Goal: Information Seeking & Learning: Compare options

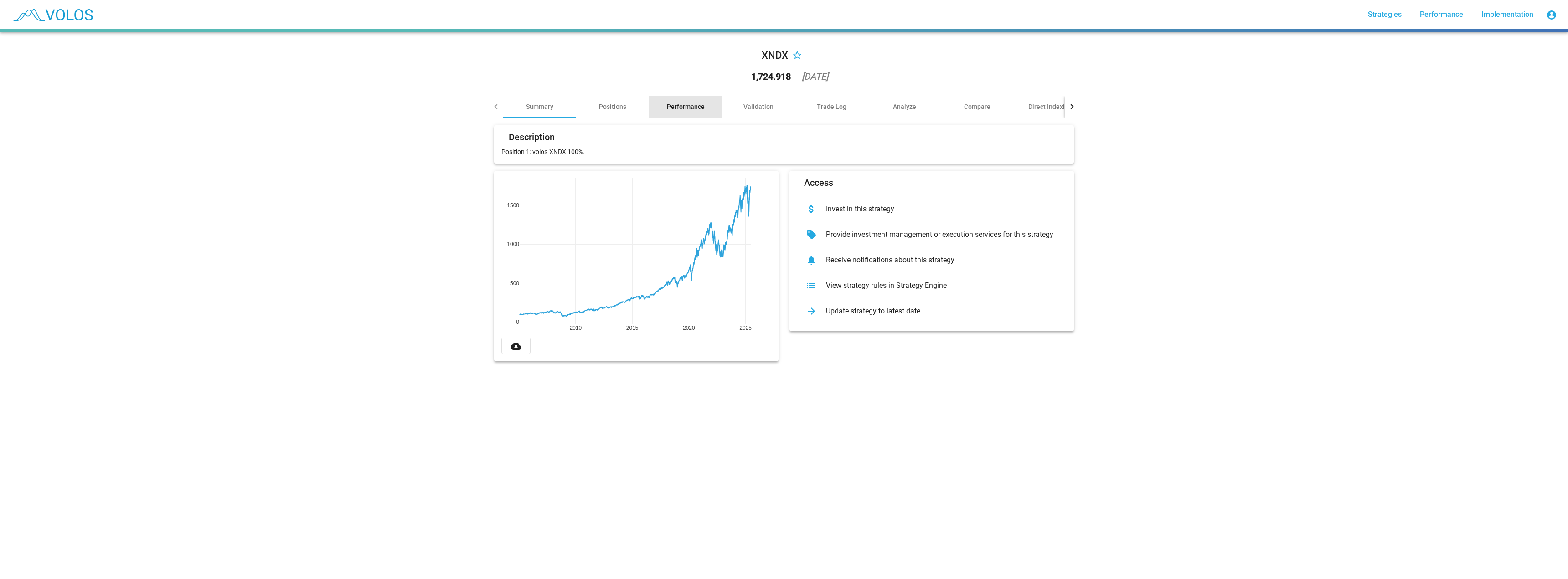
click at [682, 108] on div "Performance" at bounding box center [686, 106] width 38 height 9
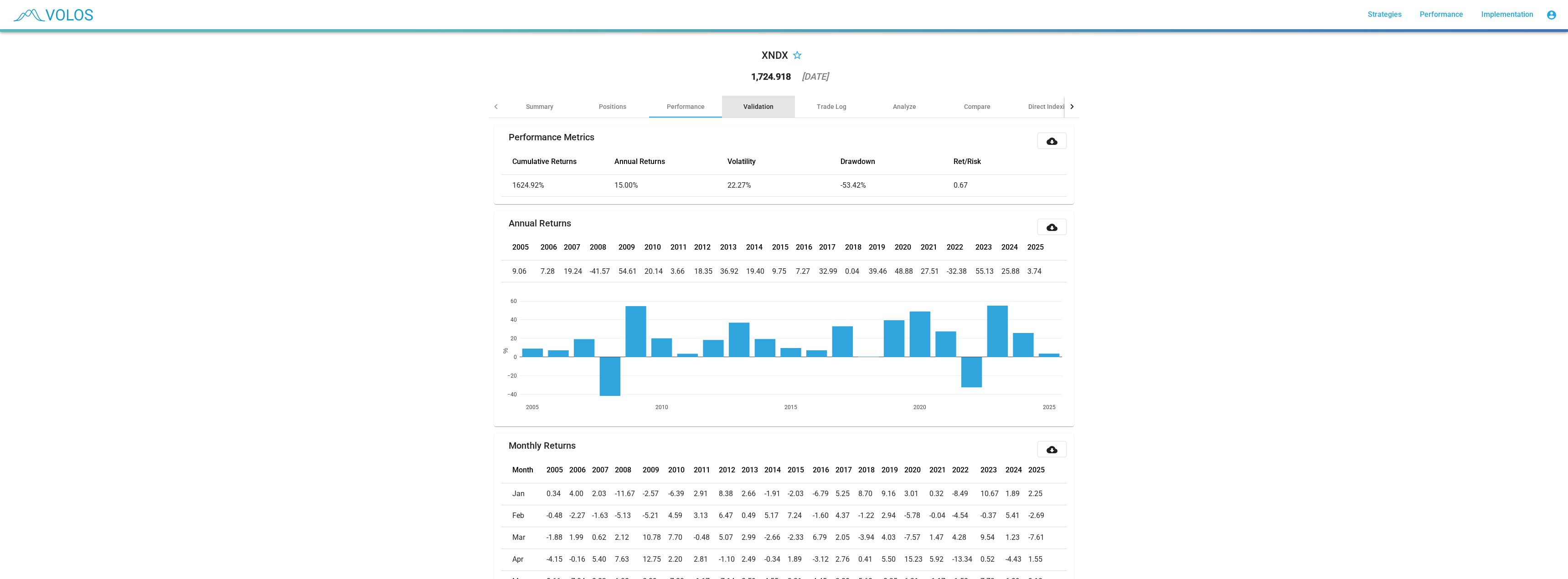
click at [740, 106] on div "Validation" at bounding box center [758, 106] width 73 height 22
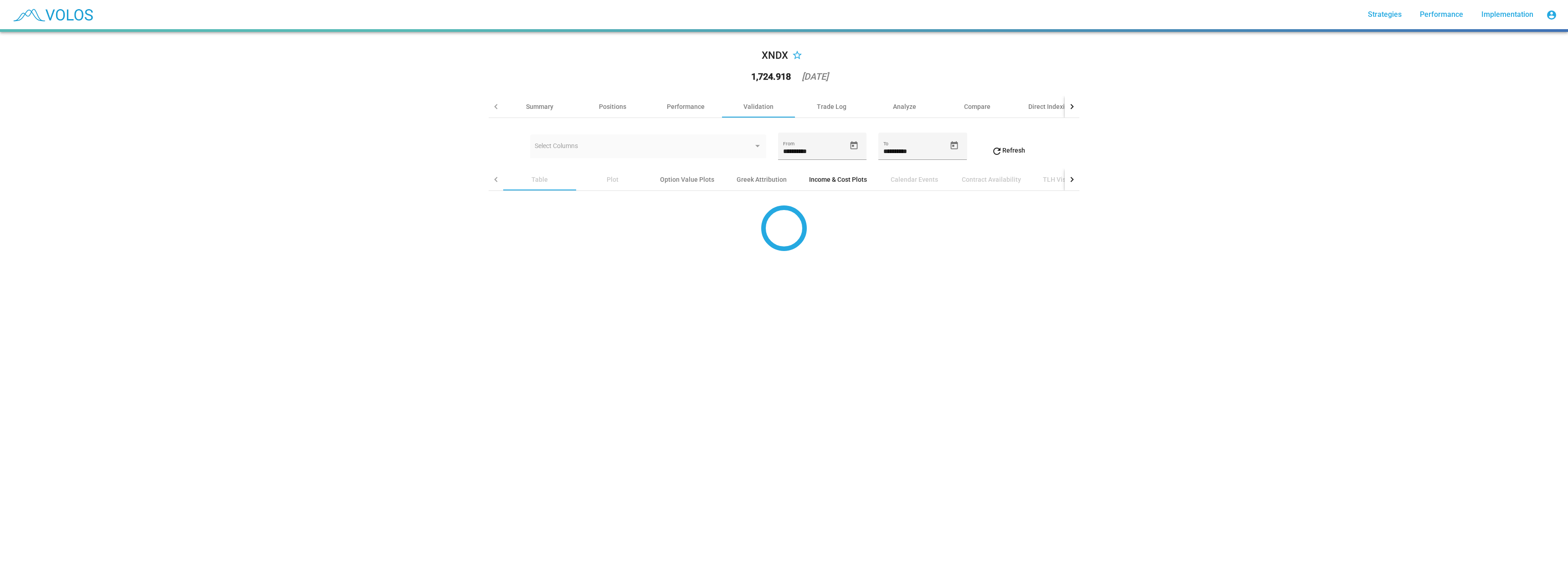
click at [809, 175] on div "Income & Cost Plots" at bounding box center [838, 179] width 58 height 9
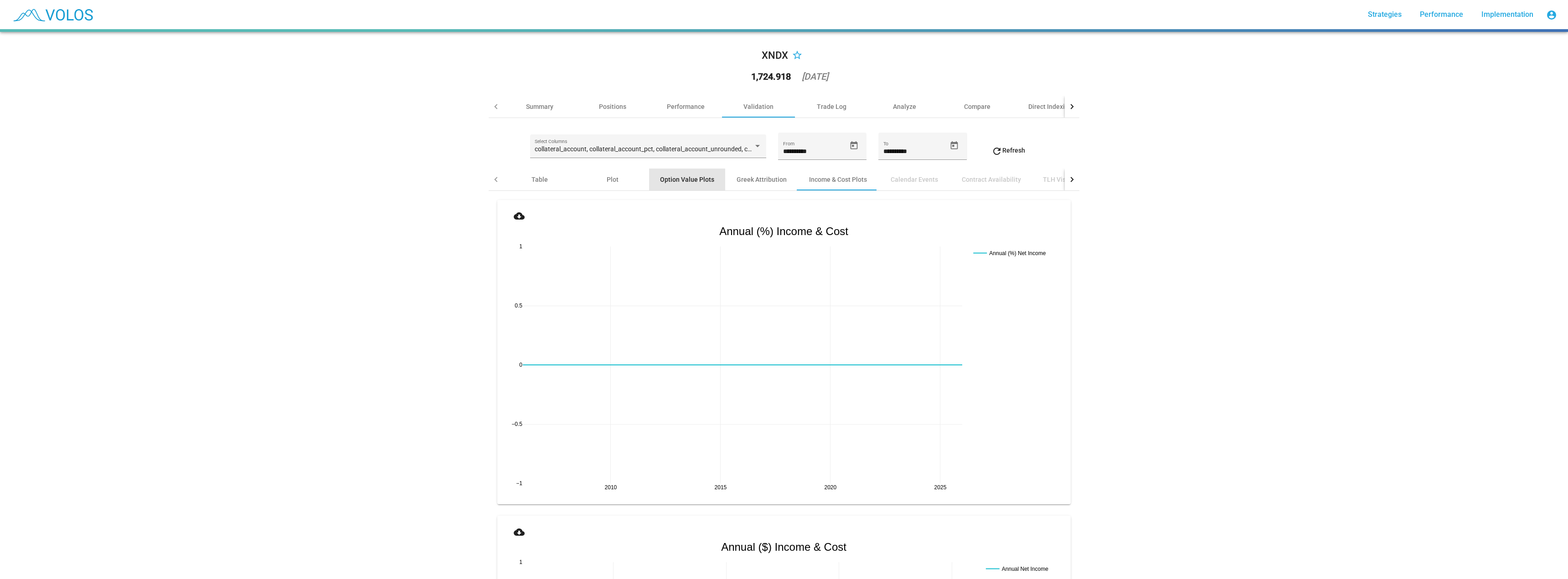
drag, startPoint x: 694, startPoint y: 181, endPoint x: 690, endPoint y: 189, distance: 8.9
click at [694, 181] on div "Option Value Plots" at bounding box center [687, 179] width 54 height 9
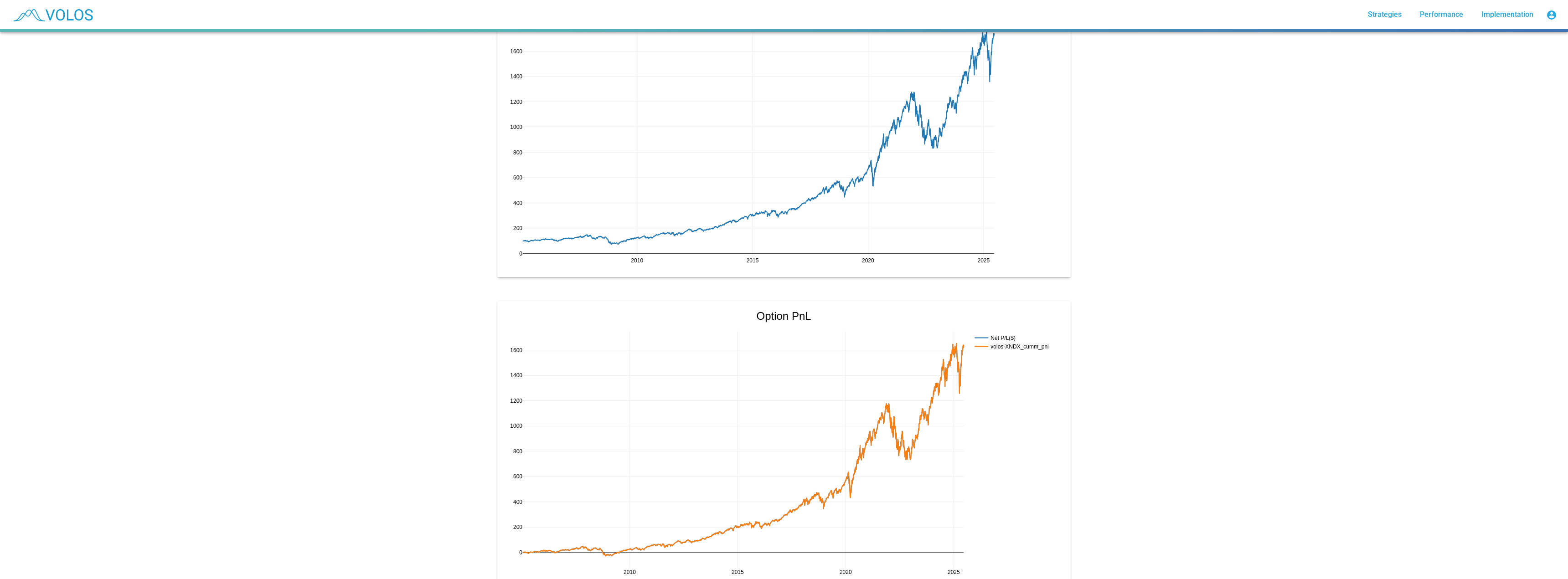
scroll to position [386, 0]
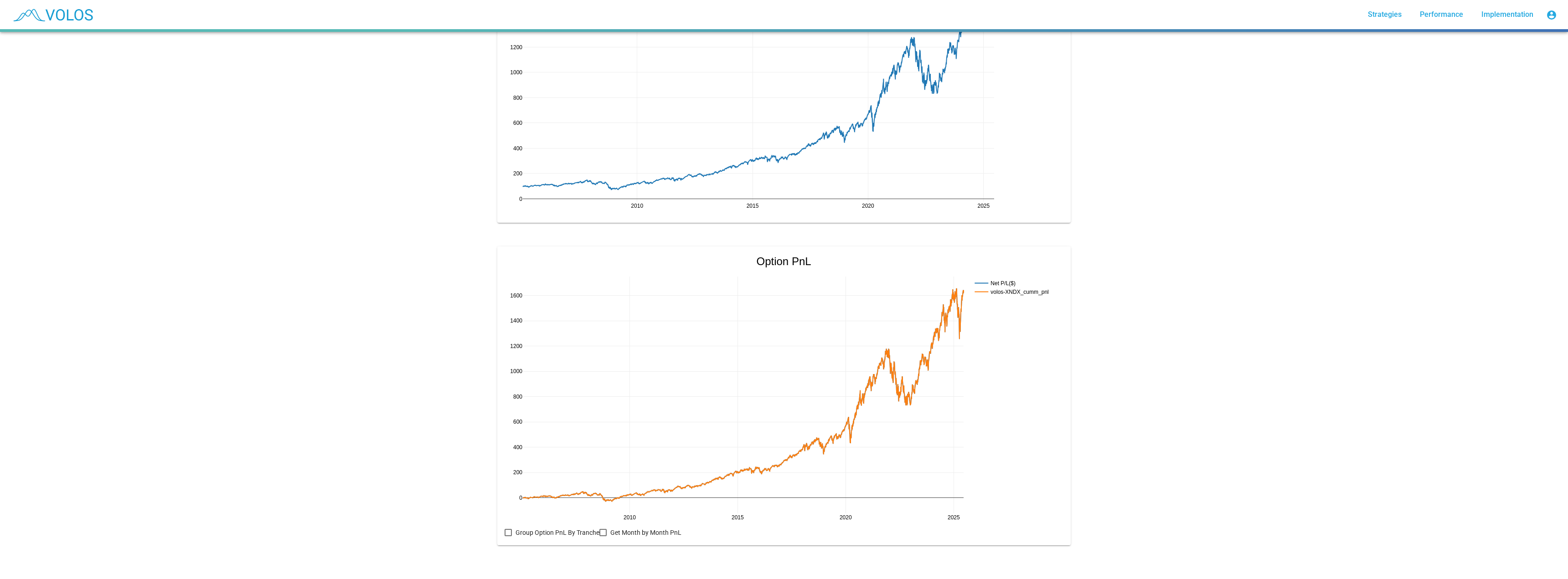
click at [600, 529] on div at bounding box center [603, 532] width 7 height 7
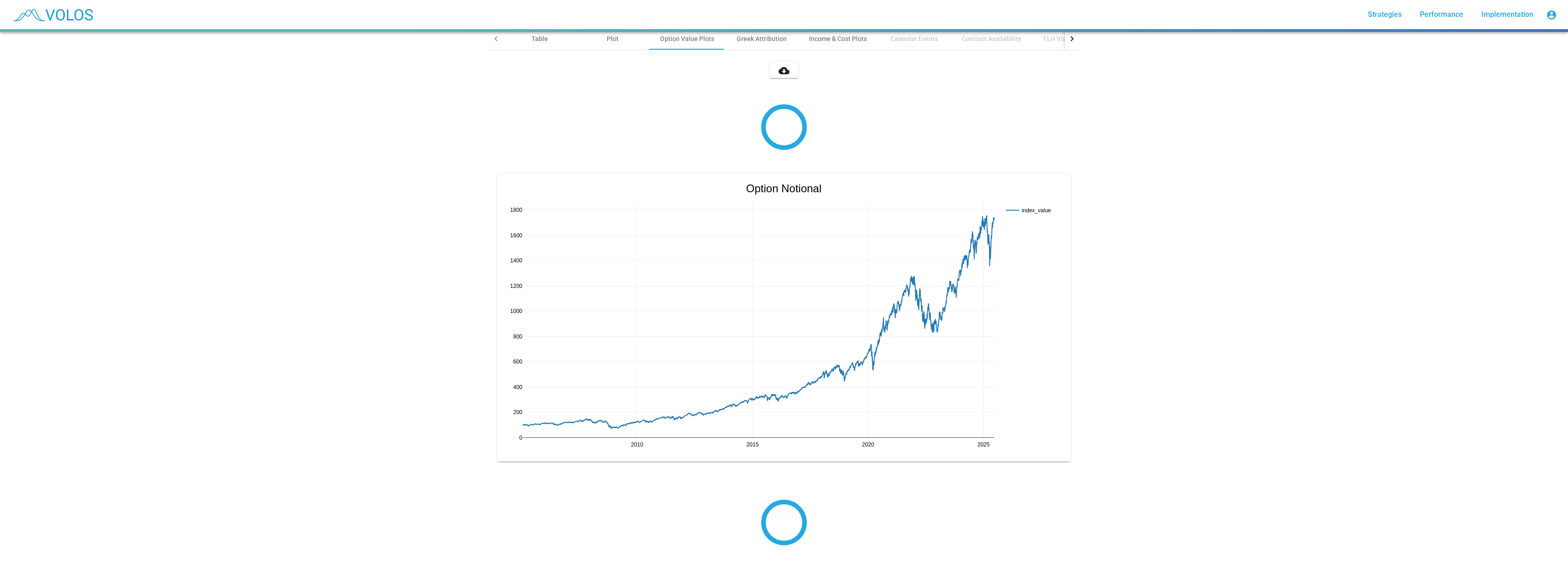
scroll to position [102, 0]
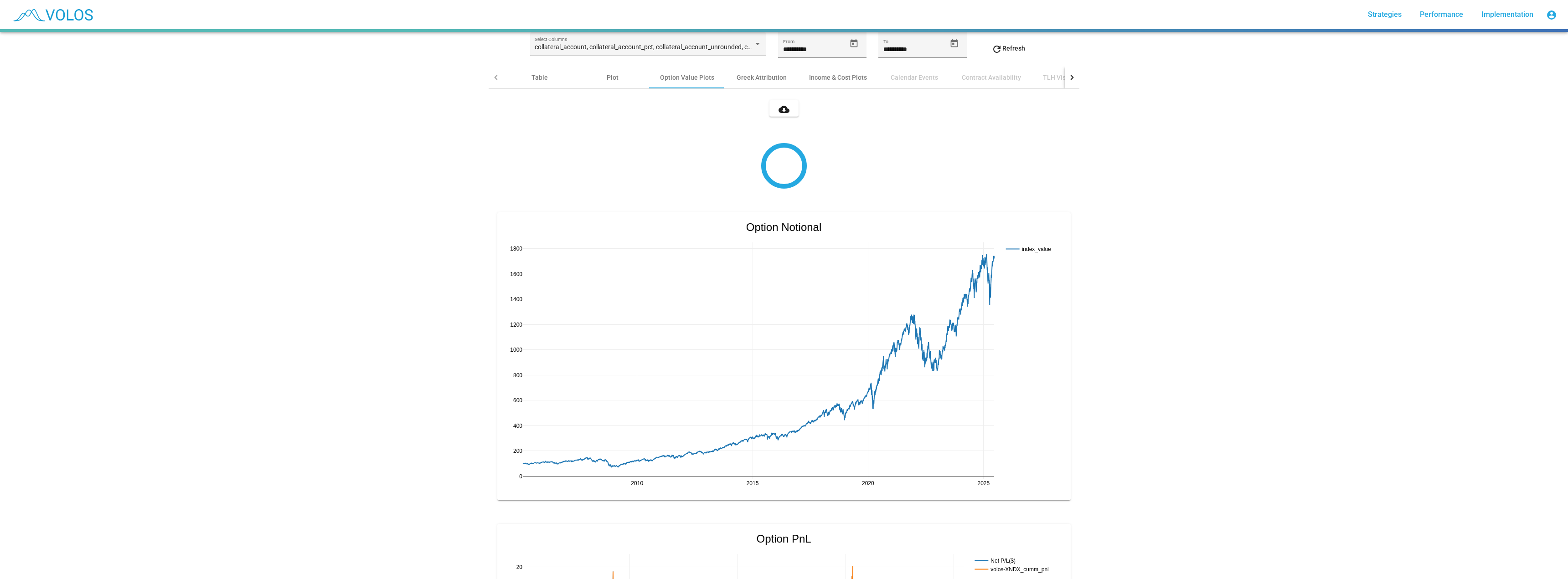
drag, startPoint x: 1121, startPoint y: 333, endPoint x: 249, endPoint y: 247, distance: 876.2
click at [249, 247] on div "**********" at bounding box center [784, 305] width 1568 height 547
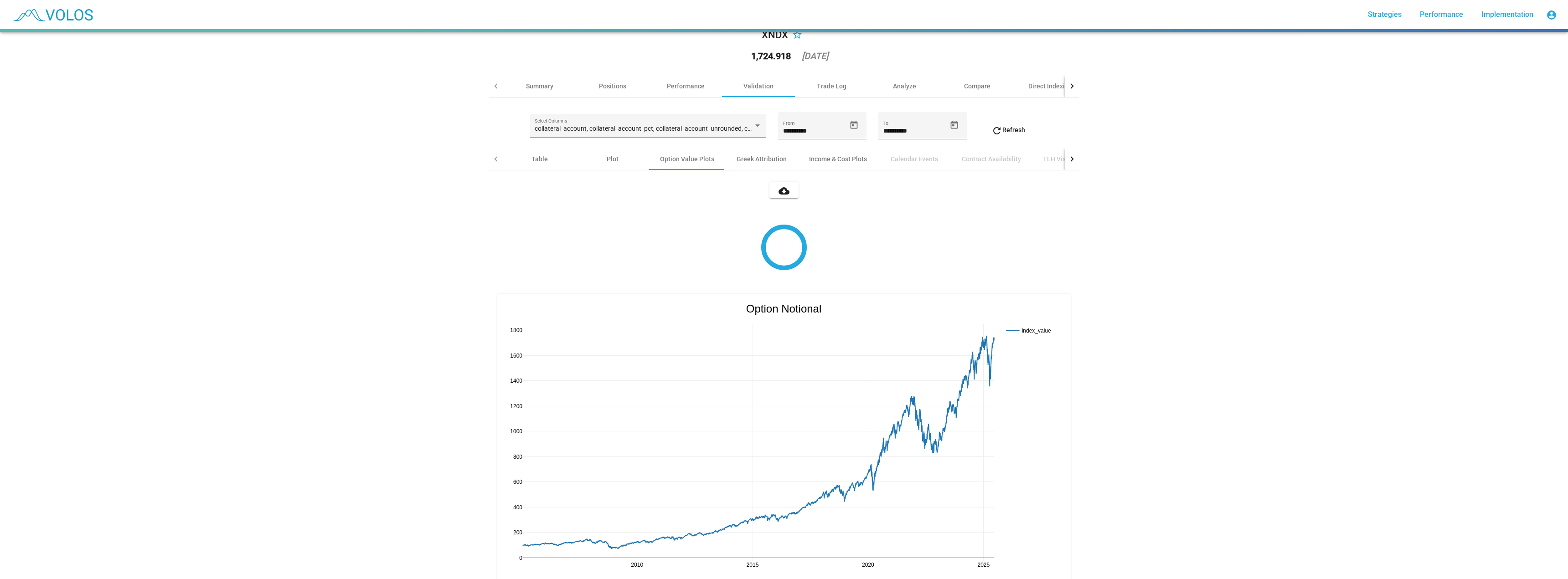
scroll to position [0, 0]
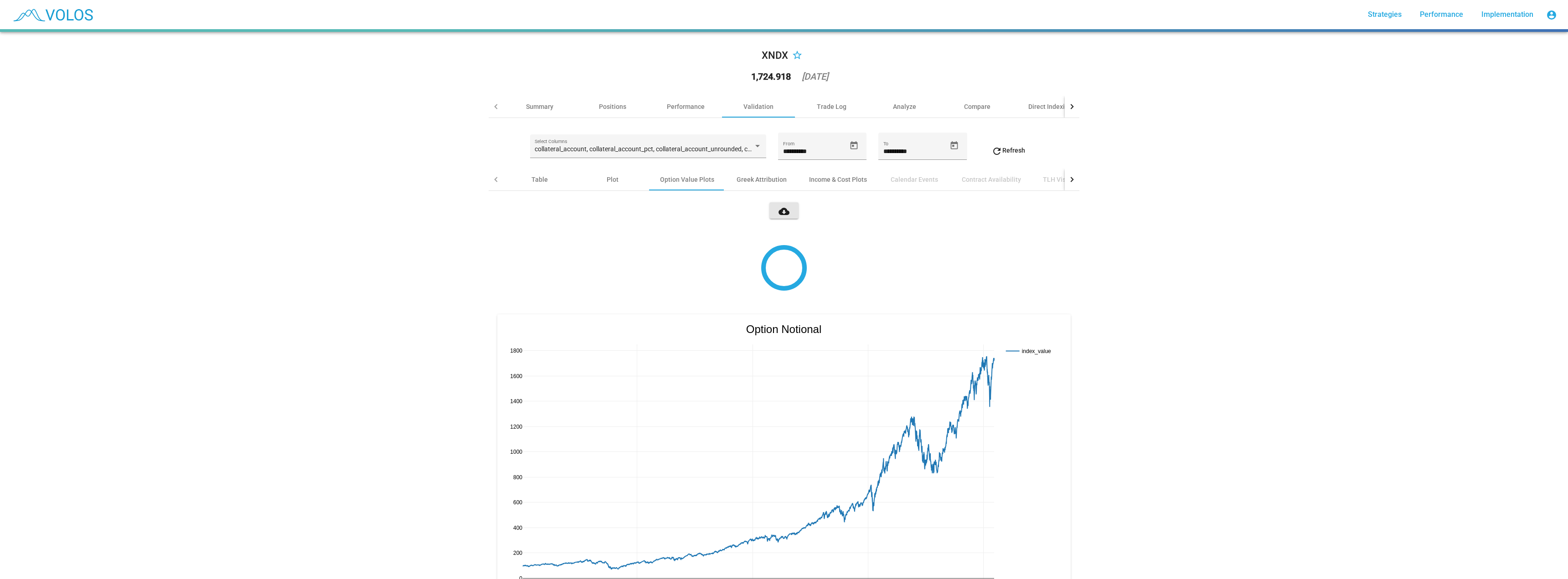
click at [785, 207] on mat-icon "cloud_download" at bounding box center [784, 211] width 11 height 11
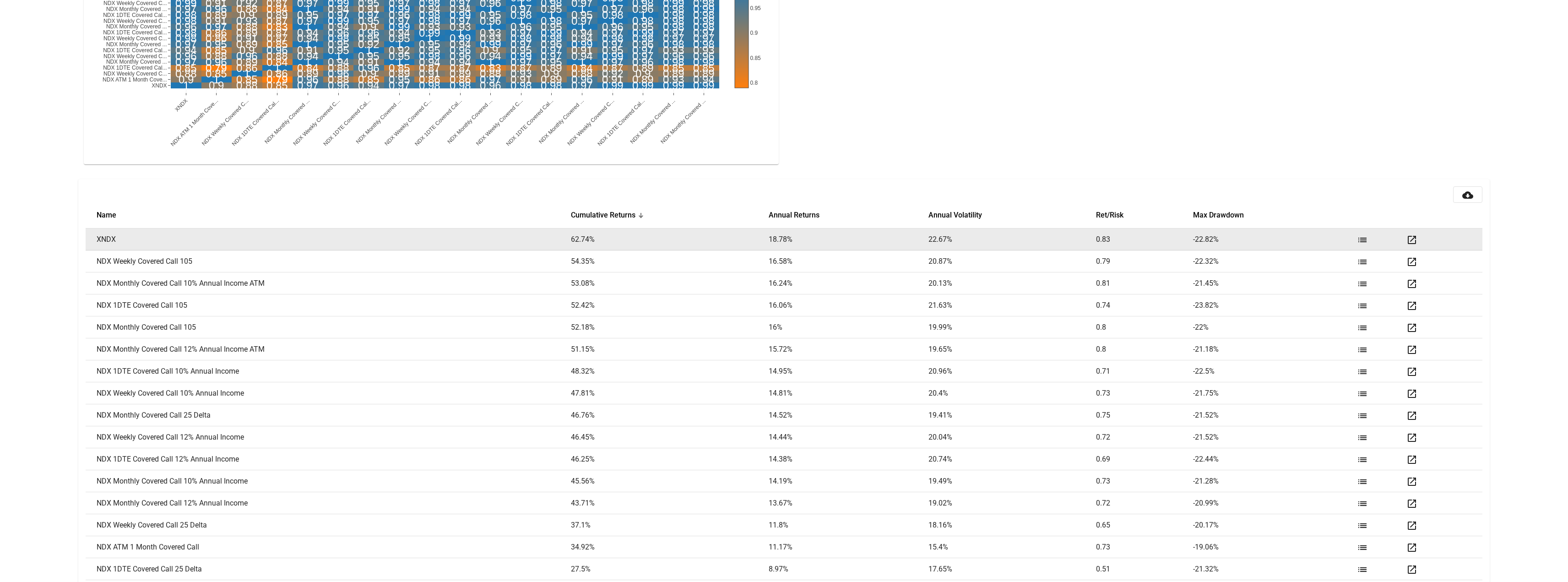
scroll to position [1115, 0]
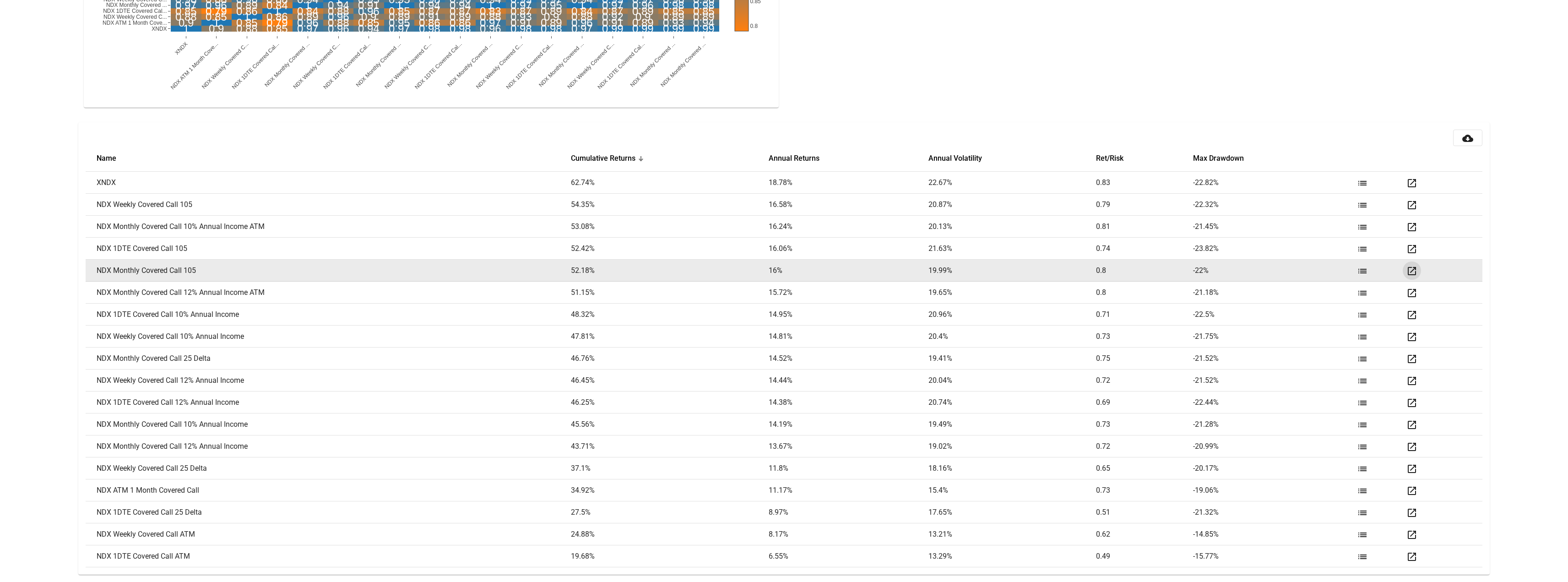
click at [1414, 269] on mat-icon "open_in_new" at bounding box center [1412, 271] width 11 height 11
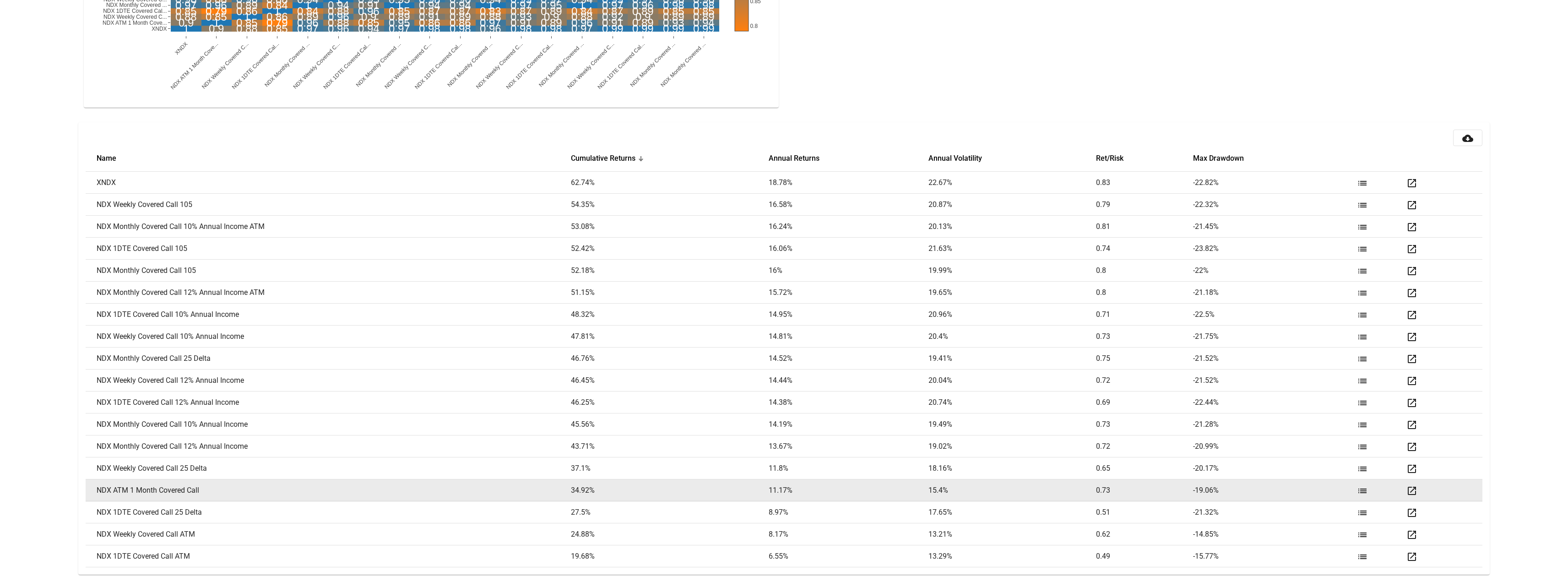
click at [1412, 488] on mat-icon "open_in_new" at bounding box center [1412, 491] width 11 height 11
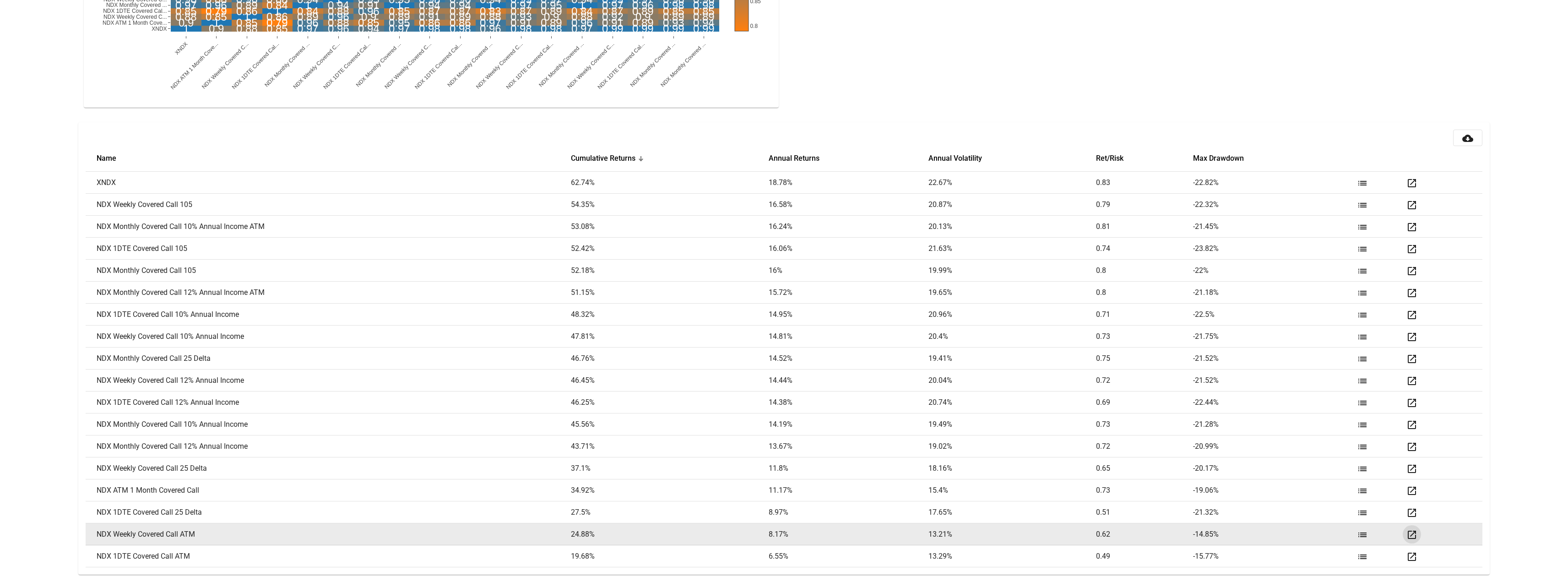
click at [1408, 531] on mat-icon "open_in_new" at bounding box center [1412, 535] width 11 height 11
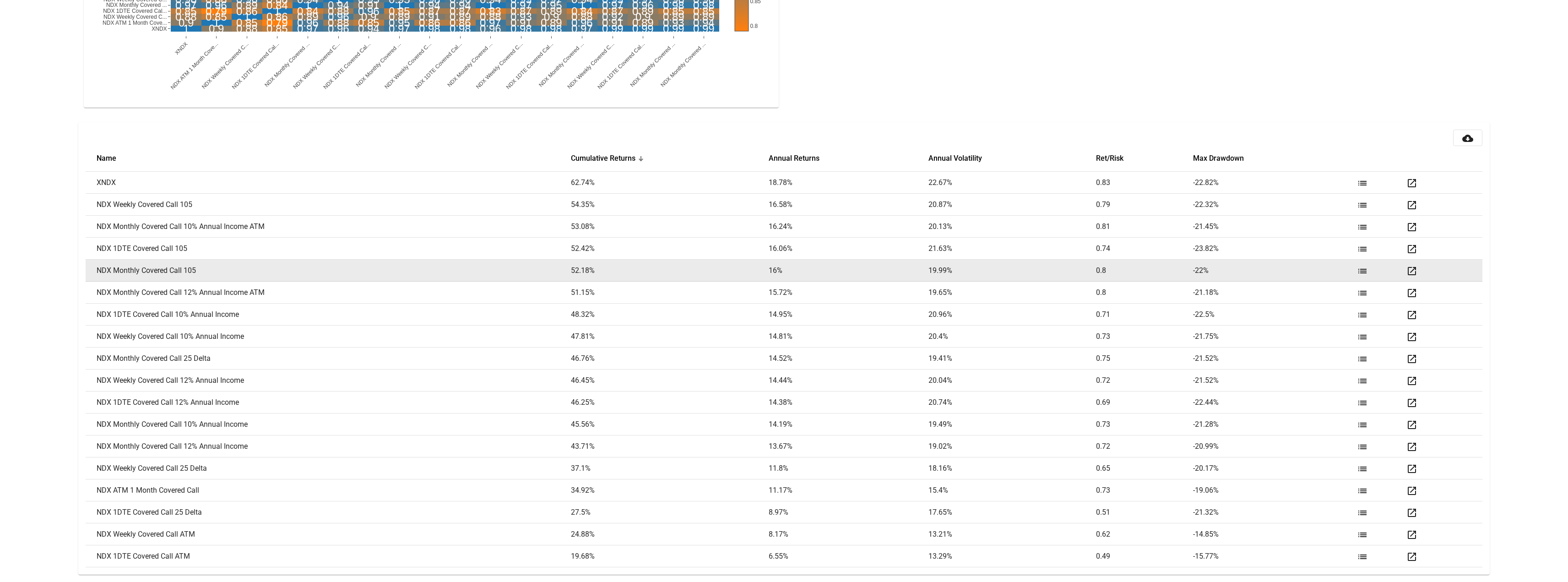
click at [1410, 269] on mat-icon "open_in_new" at bounding box center [1412, 271] width 11 height 11
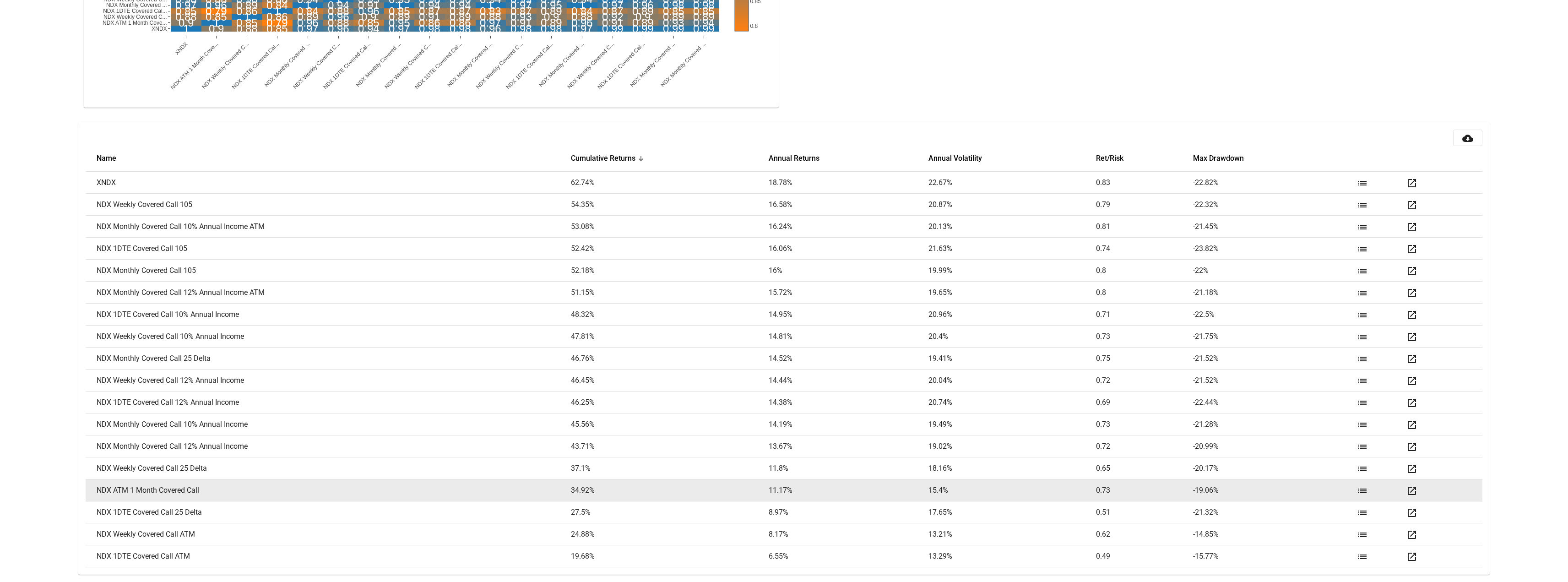
click at [1409, 490] on mat-icon "open_in_new" at bounding box center [1412, 491] width 11 height 11
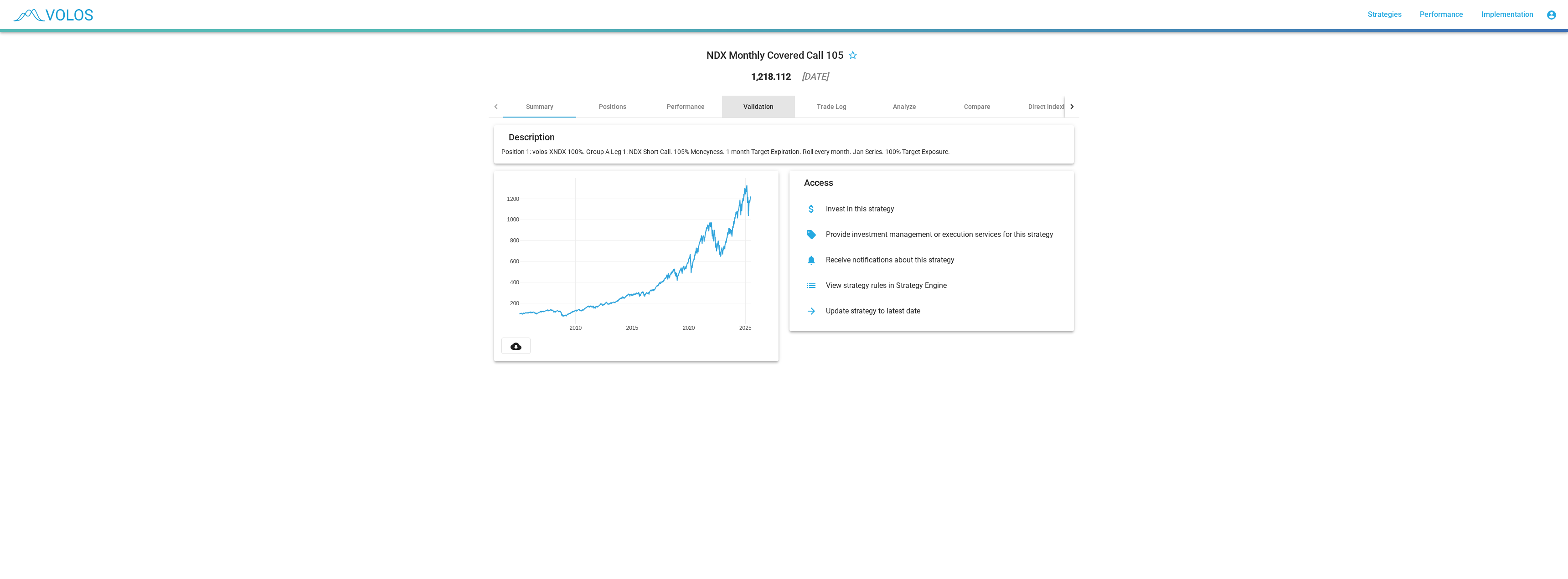
click at [743, 106] on div "Validation" at bounding box center [758, 106] width 30 height 9
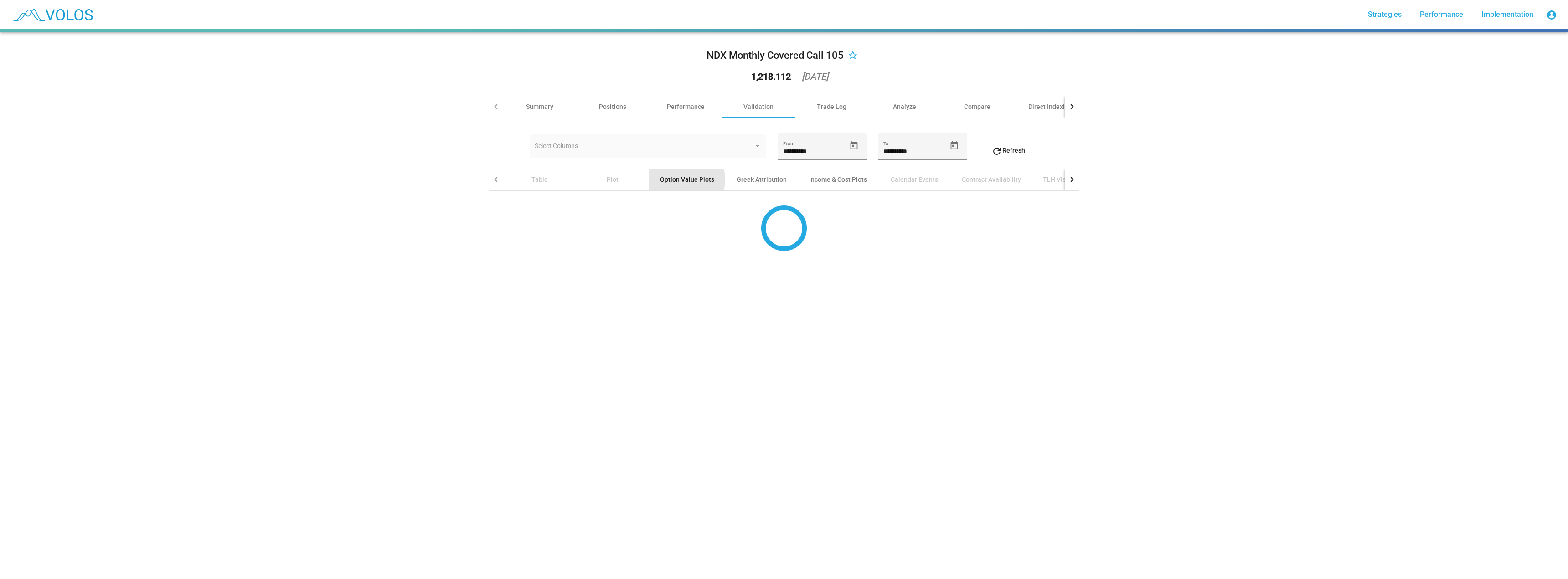
click at [682, 179] on div "Option Value Plots" at bounding box center [687, 179] width 54 height 9
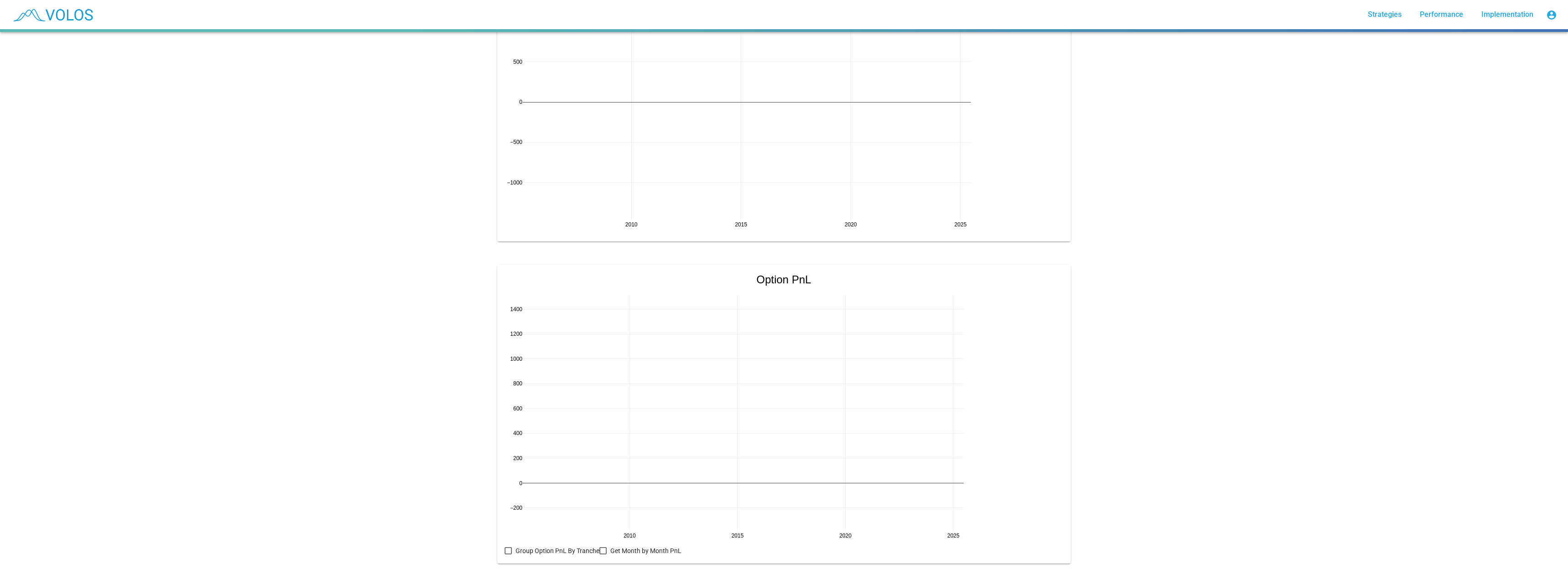
scroll to position [699, 0]
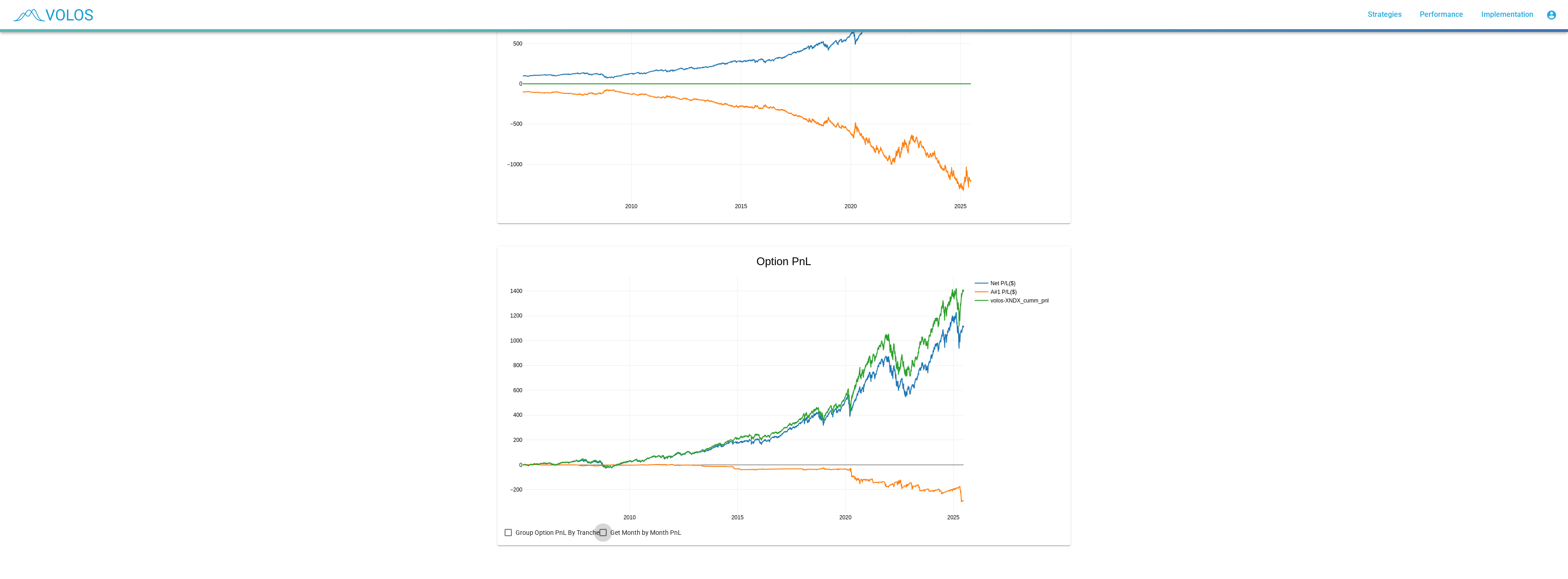
click at [600, 529] on div at bounding box center [603, 532] width 7 height 7
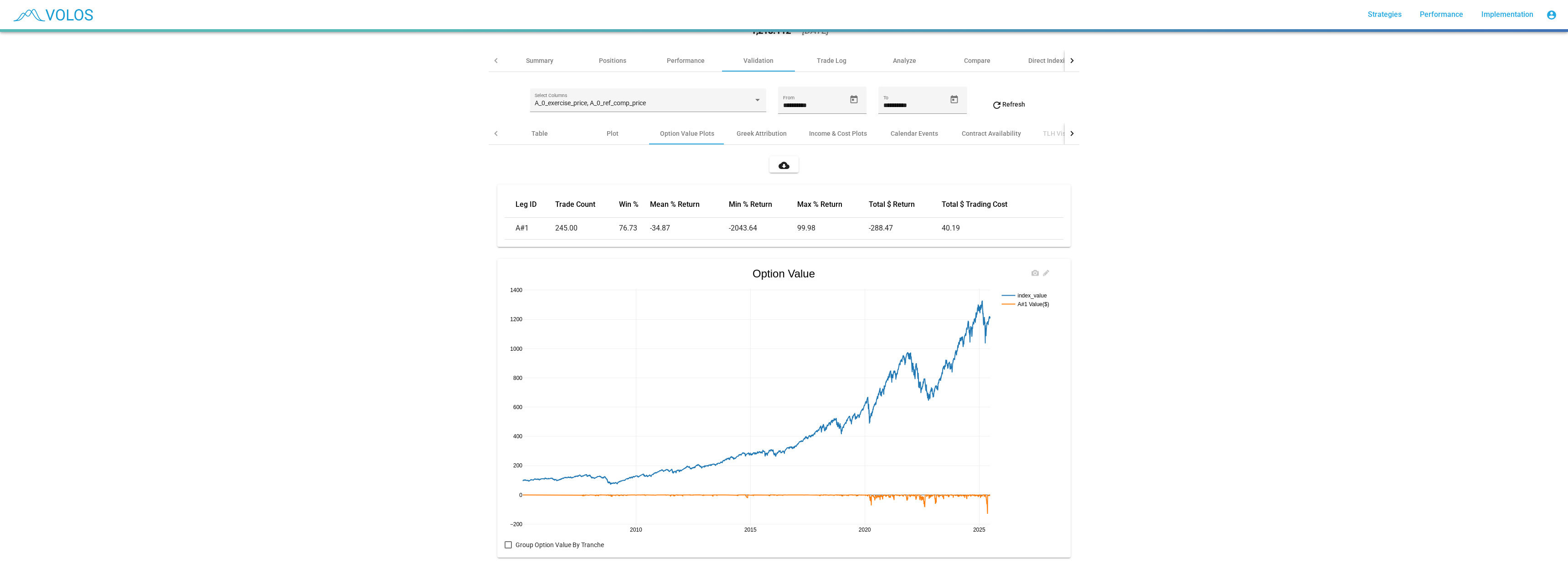
scroll to position [0, 0]
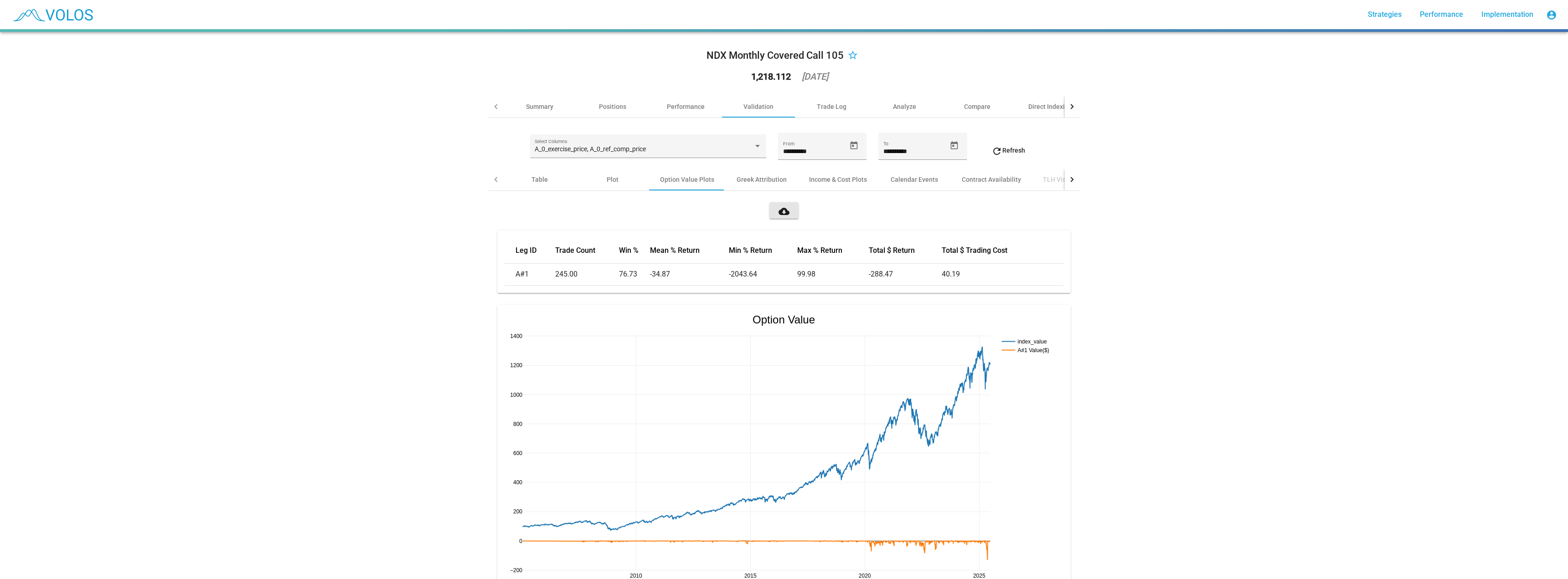
click at [771, 207] on button "cloud_download" at bounding box center [784, 210] width 29 height 16
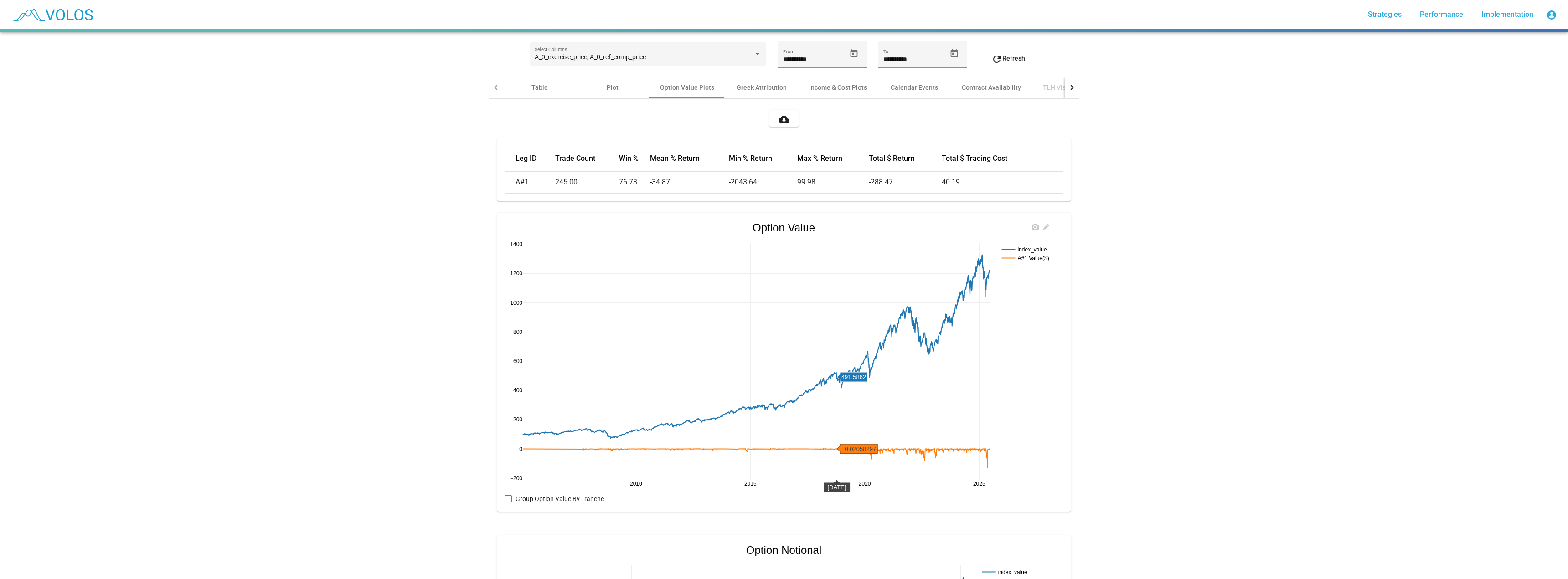
scroll to position [15, 0]
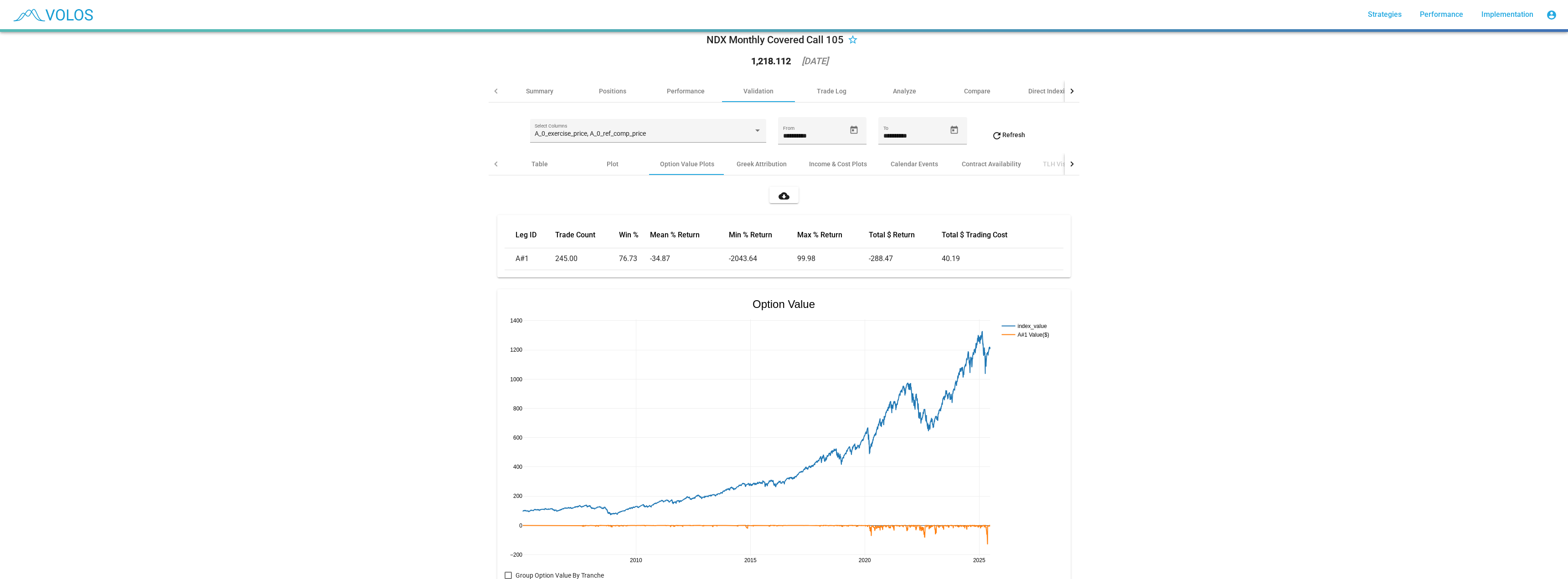
click at [783, 193] on mat-icon "cloud_download" at bounding box center [784, 196] width 11 height 11
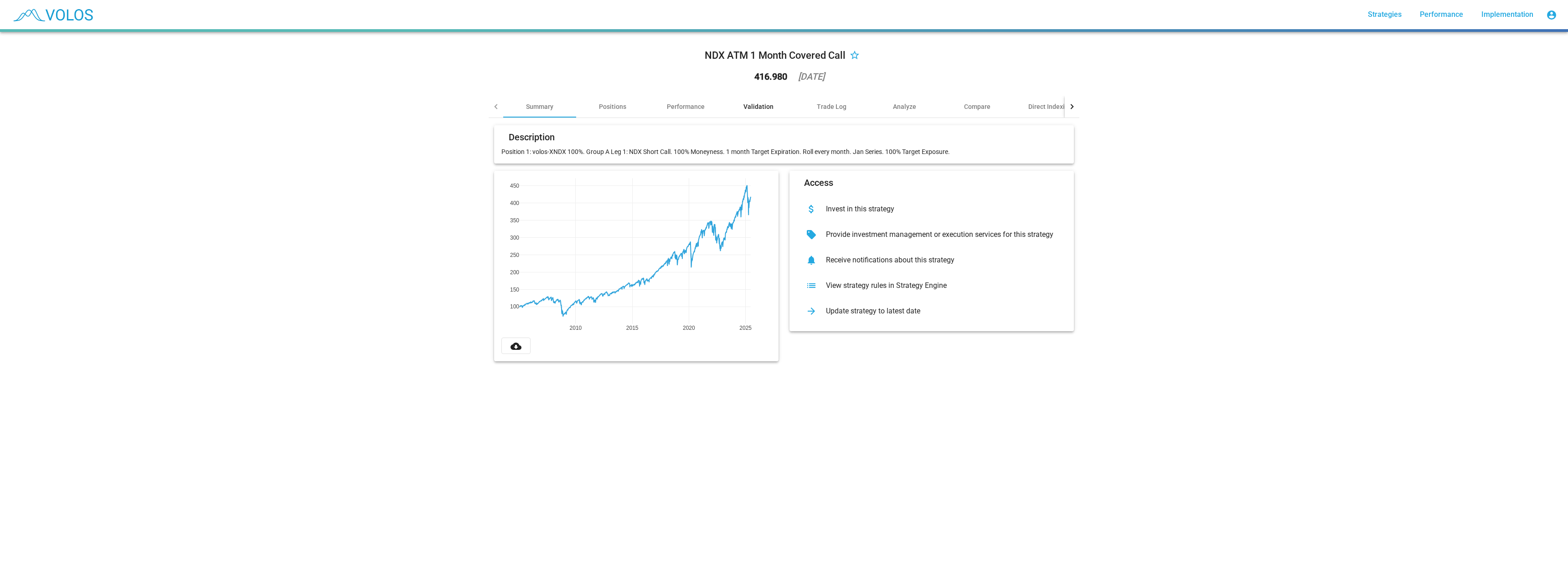
click at [747, 104] on div "Validation" at bounding box center [758, 106] width 30 height 9
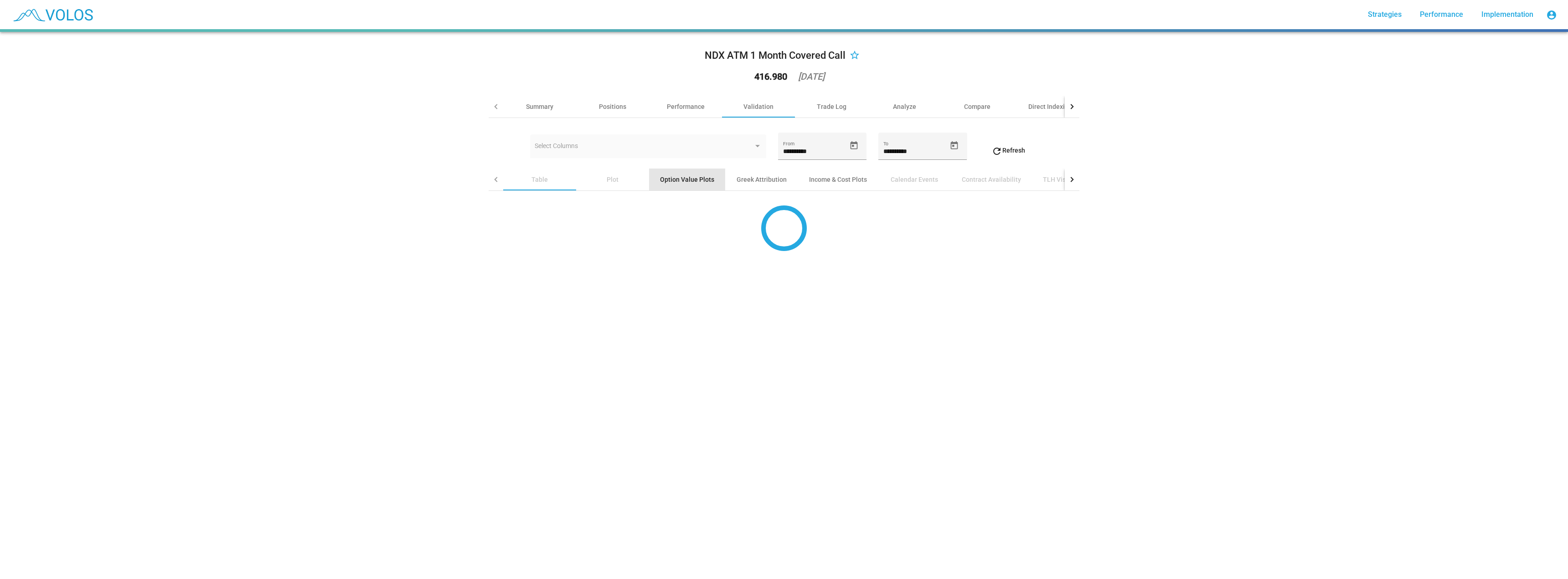
click at [698, 182] on div "Option Value Plots" at bounding box center [687, 179] width 54 height 9
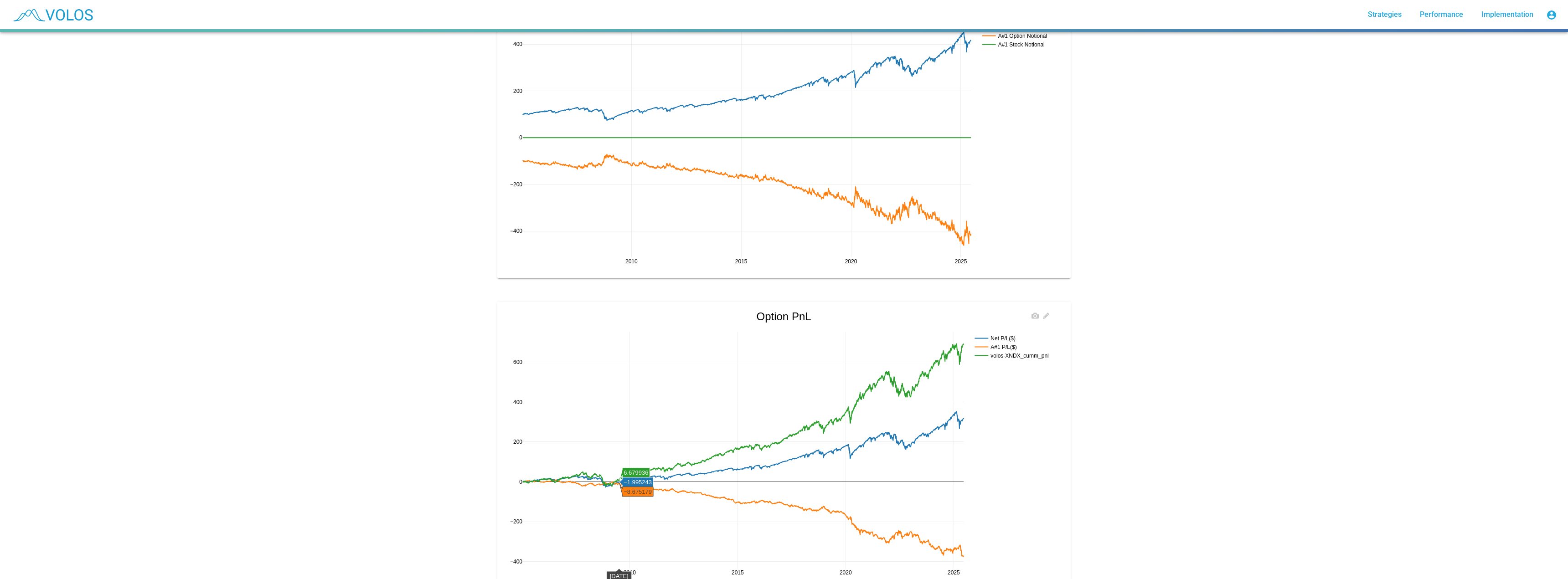
scroll to position [699, 0]
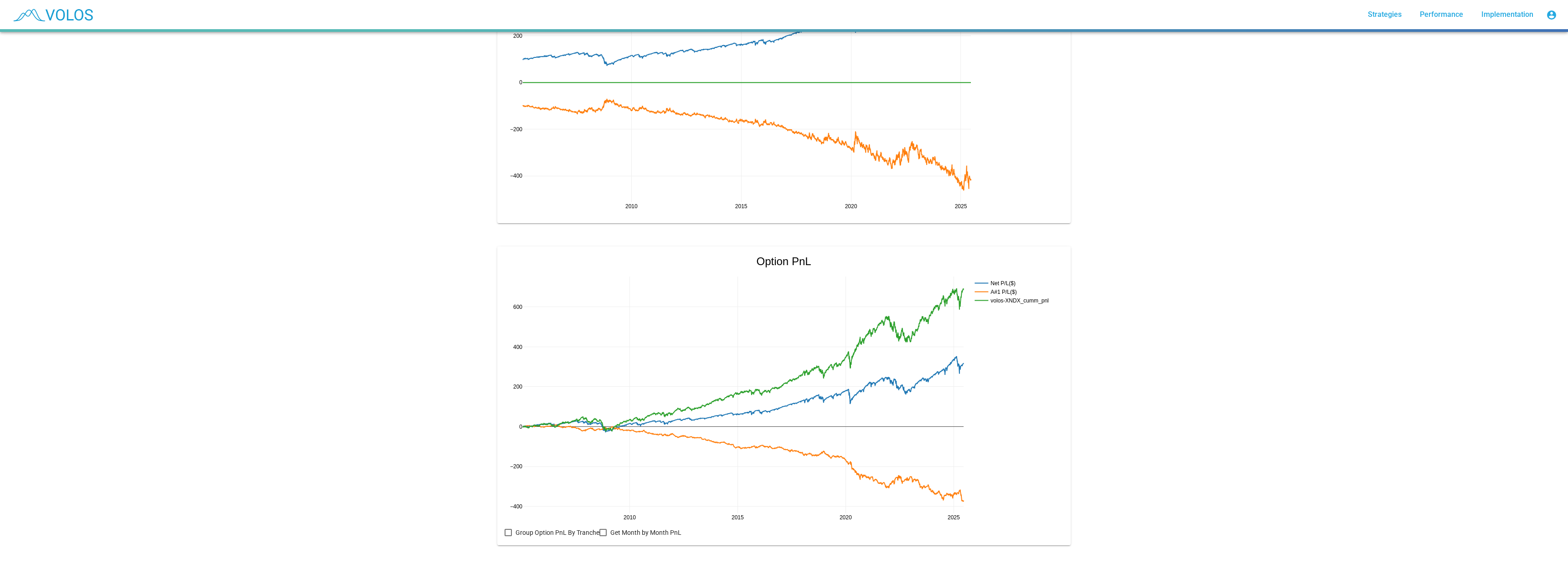
click at [601, 529] on div at bounding box center [603, 532] width 7 height 7
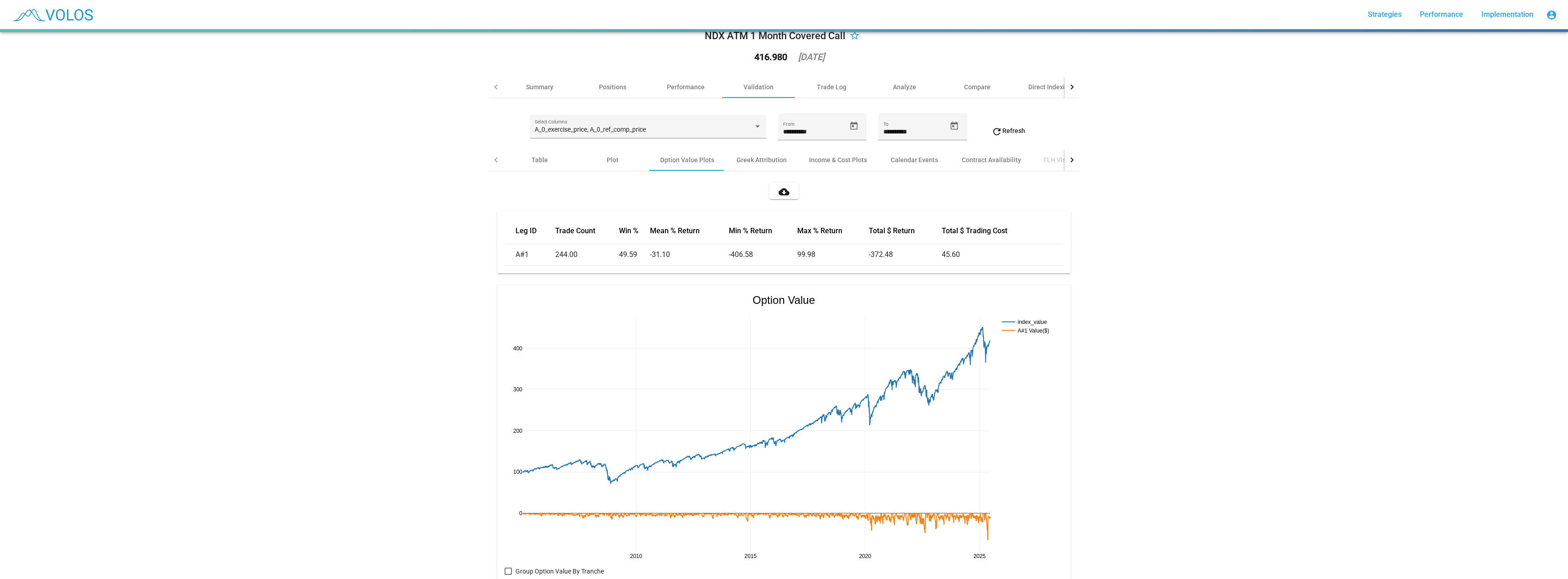
scroll to position [0, 0]
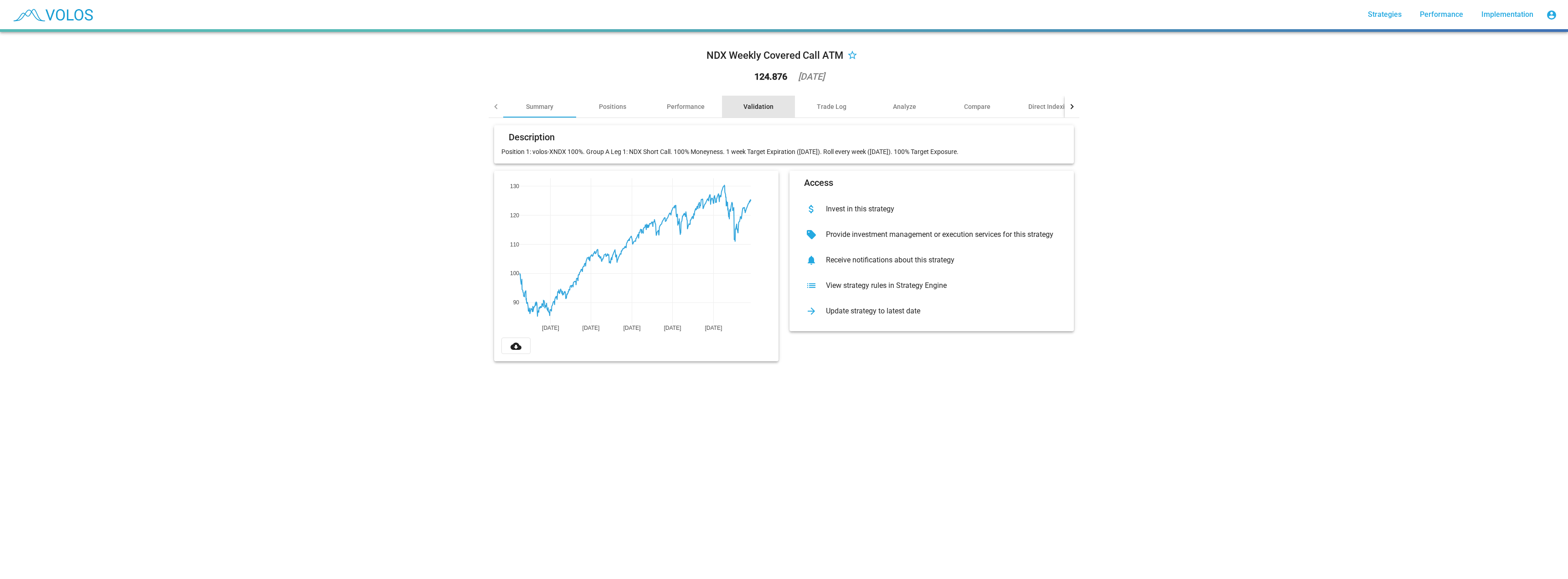
click at [752, 105] on div "Validation" at bounding box center [758, 106] width 30 height 9
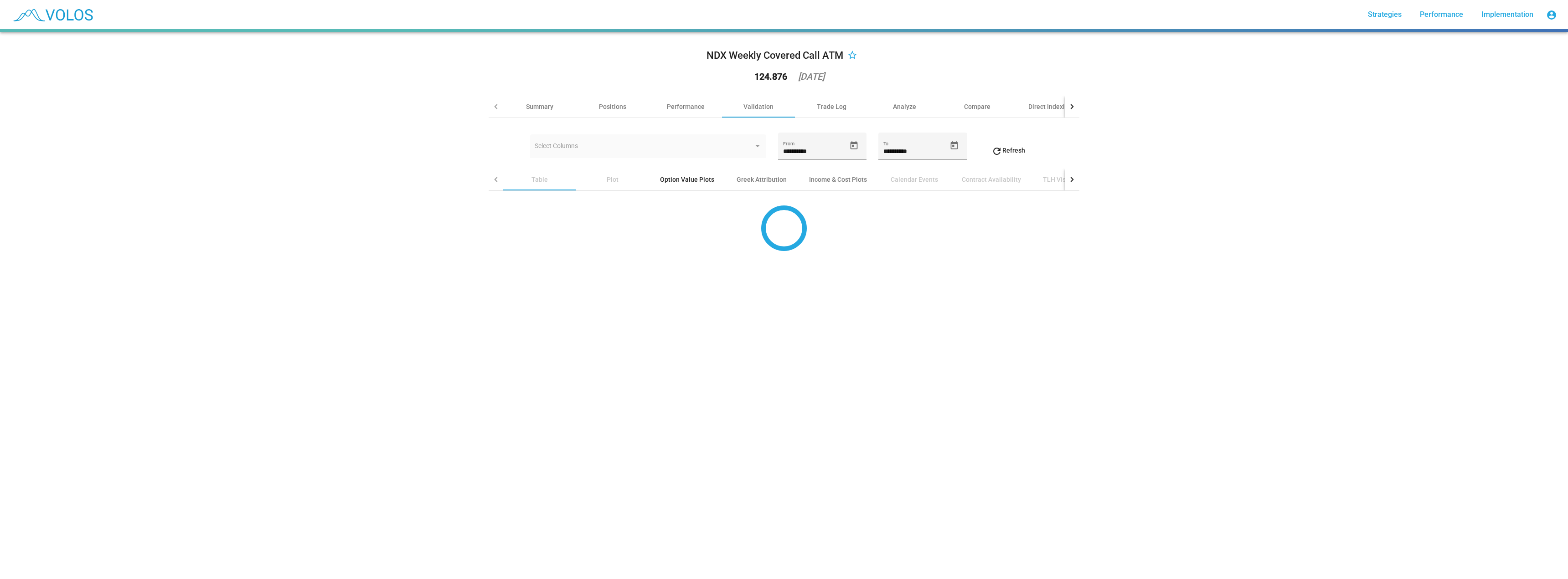
click at [693, 183] on div "Option Value Plots" at bounding box center [687, 179] width 54 height 9
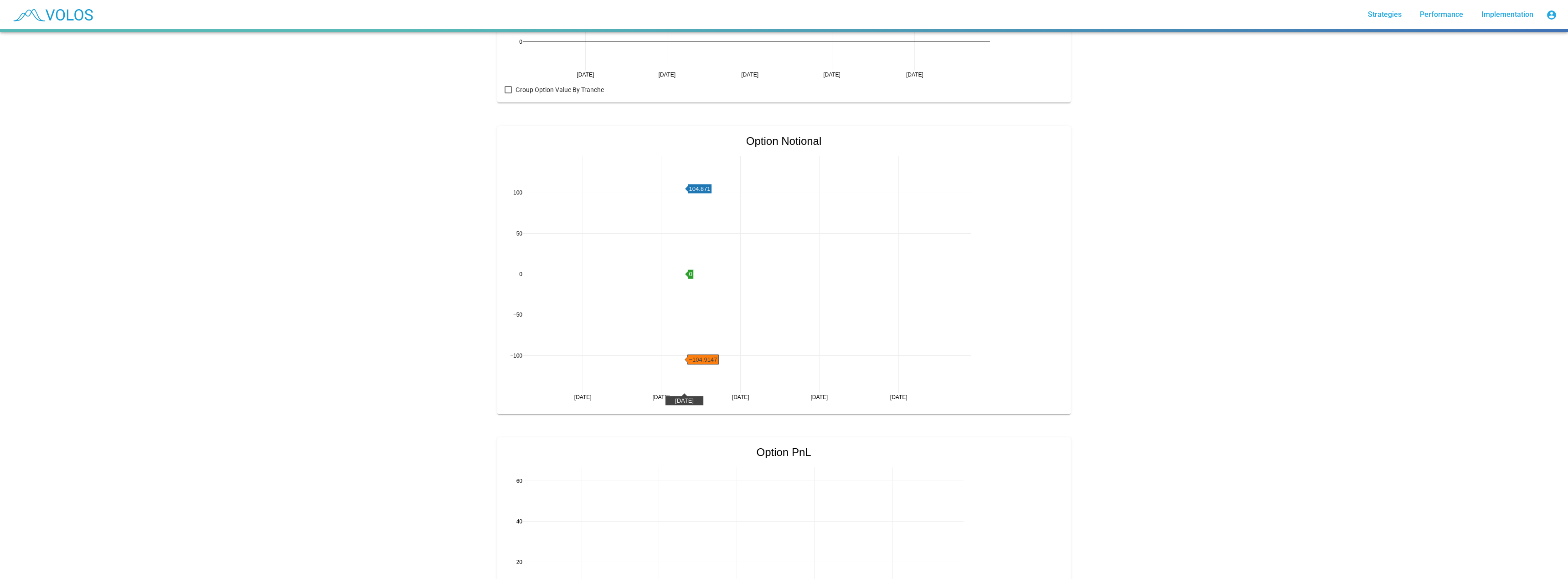
scroll to position [699, 0]
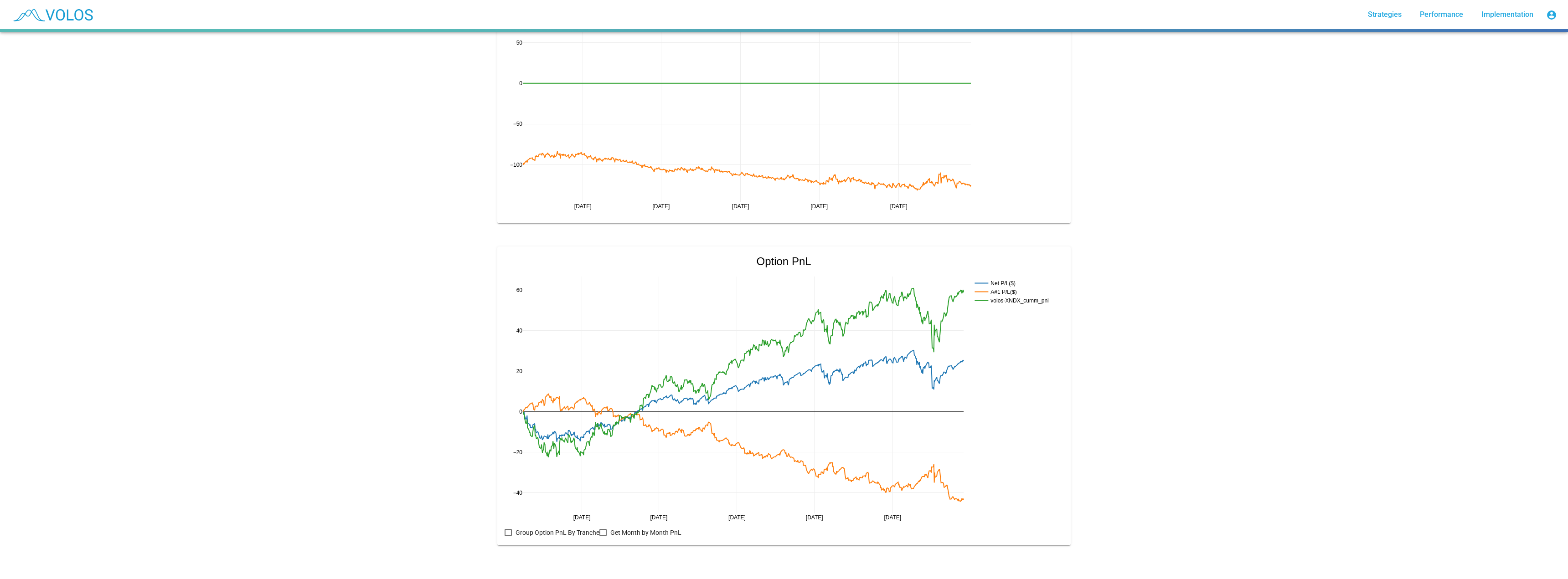
click at [600, 529] on div at bounding box center [603, 532] width 7 height 7
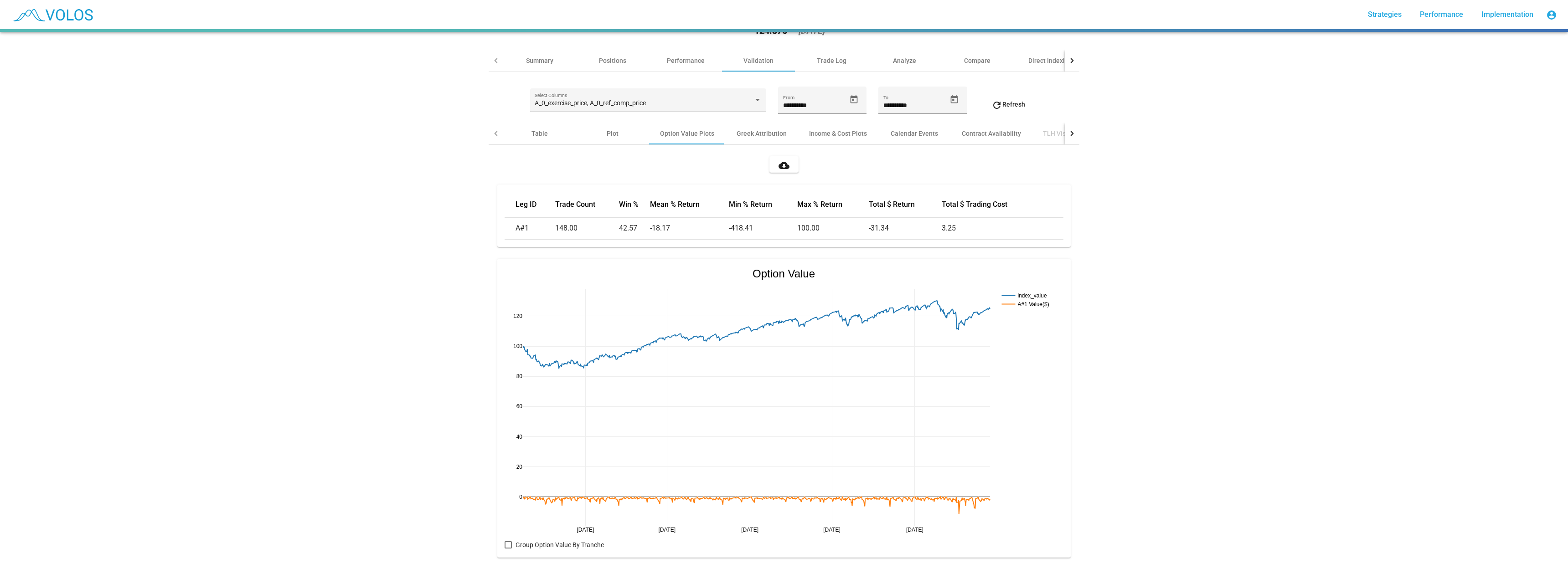
scroll to position [0, 0]
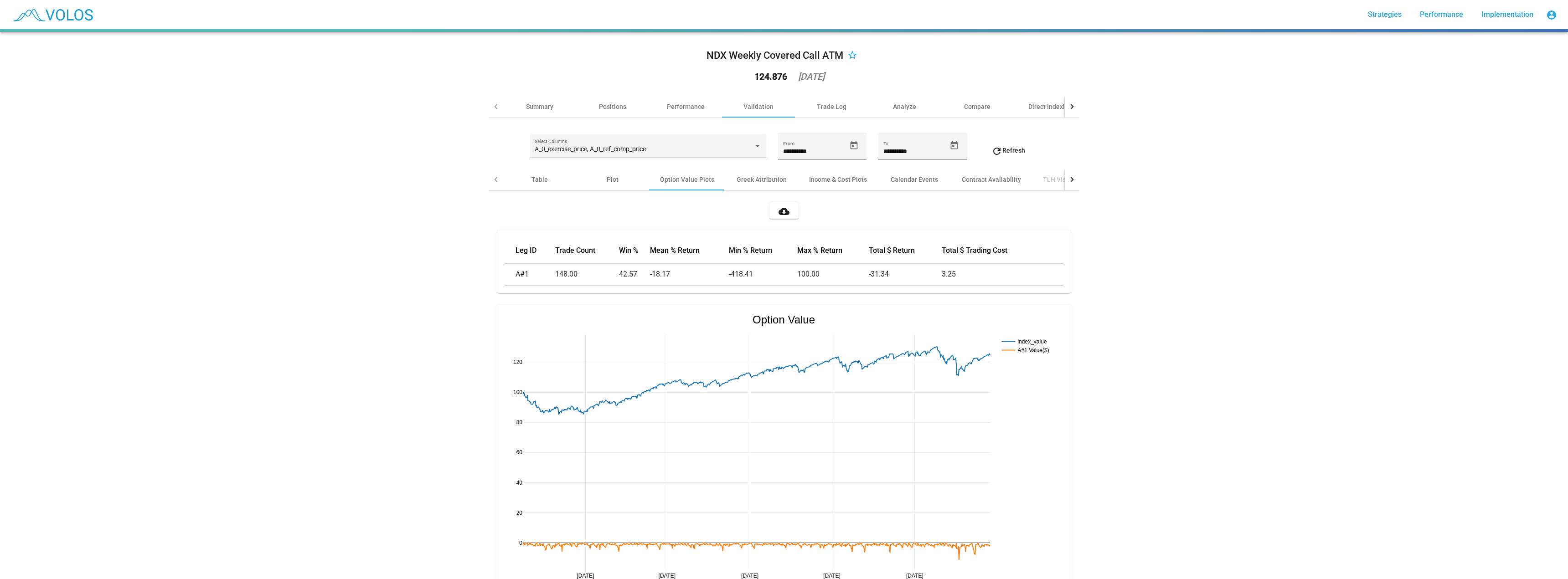
click at [781, 210] on mat-icon "cloud_download" at bounding box center [784, 211] width 11 height 11
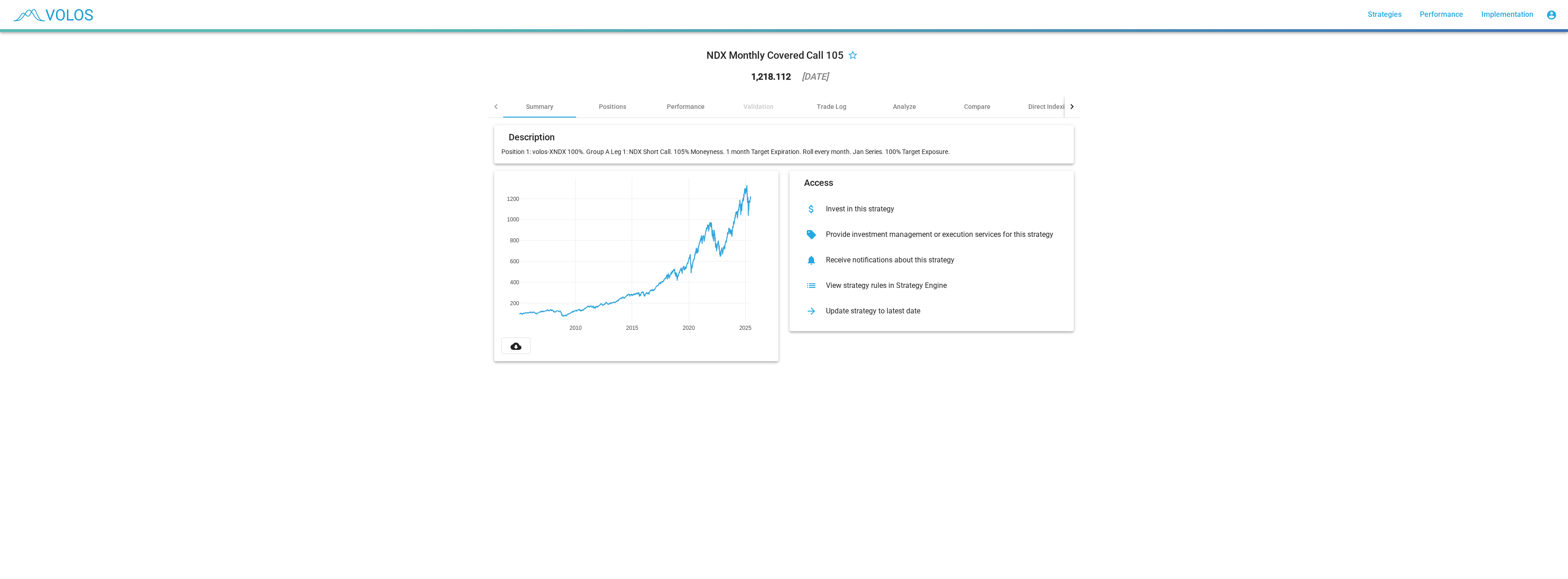
click at [758, 85] on div "1,218.112 [DATE]" at bounding box center [784, 76] width 102 height 24
click at [646, 72] on div "NDX Monthly Covered Call 105 star_border 1,218.112 2025-06-23" at bounding box center [784, 67] width 590 height 57
click at [754, 109] on div "Validation" at bounding box center [758, 106] width 30 height 9
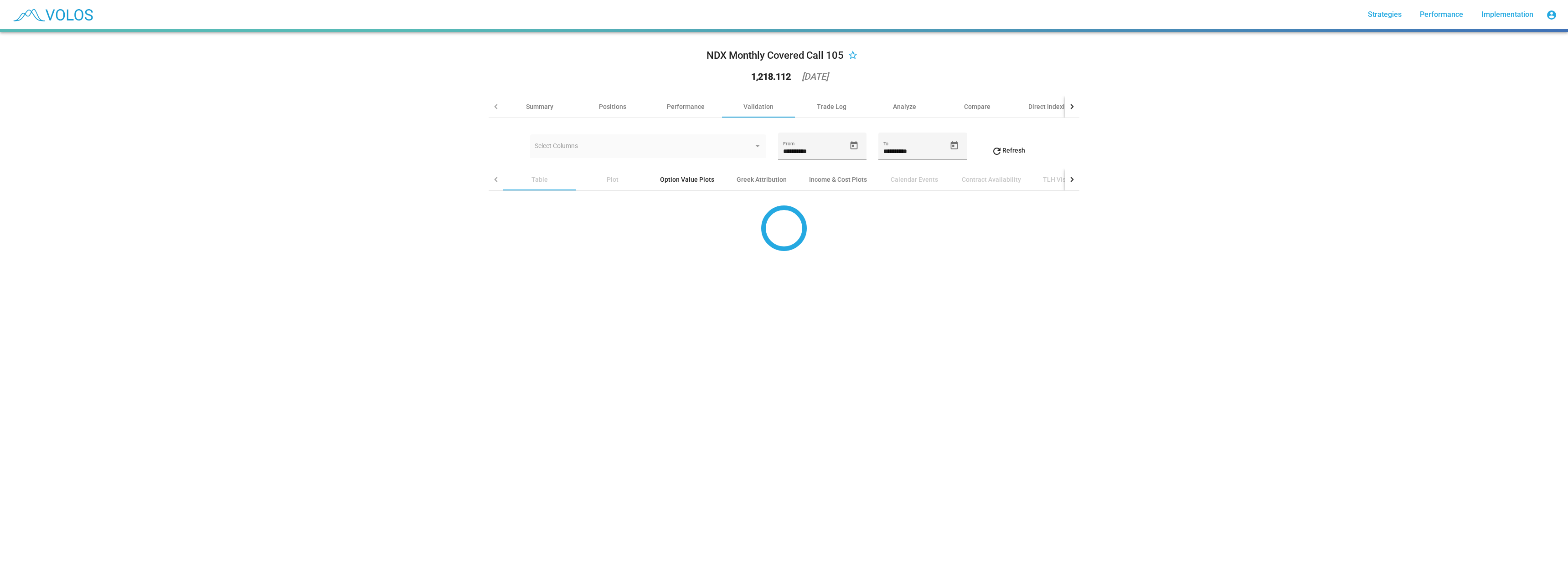
click at [685, 181] on div "Option Value Plots" at bounding box center [687, 179] width 54 height 9
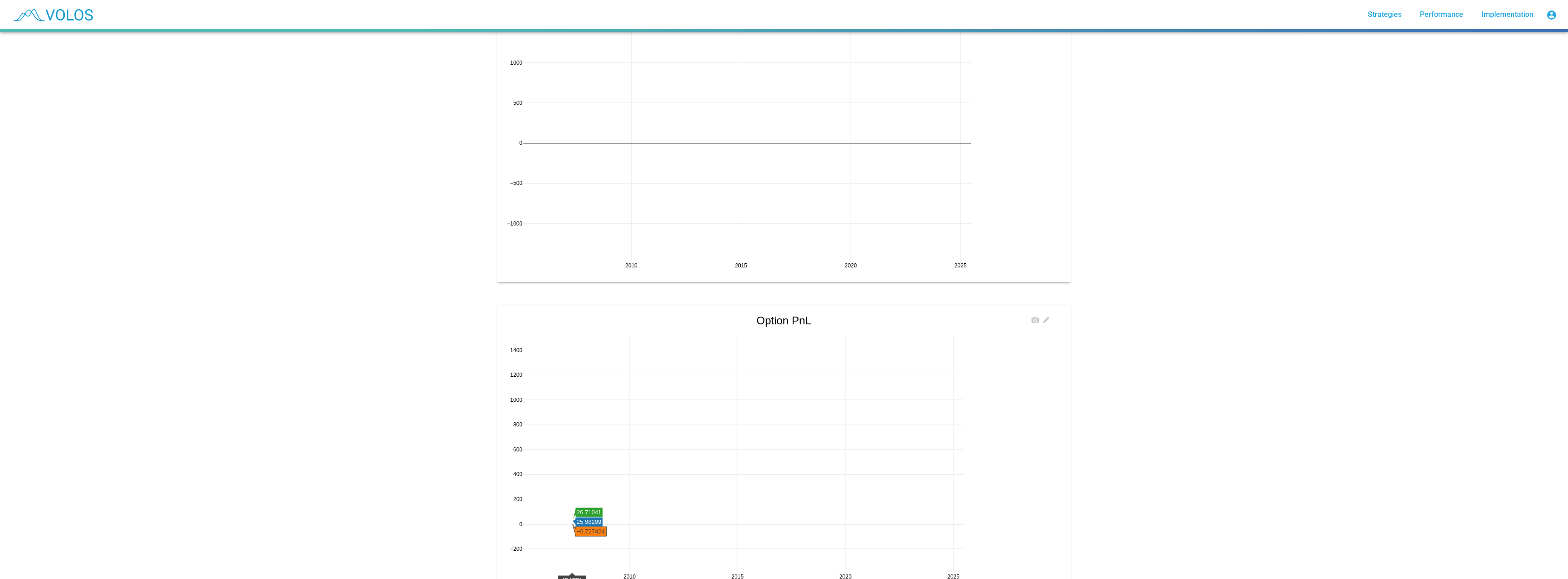
scroll to position [699, 0]
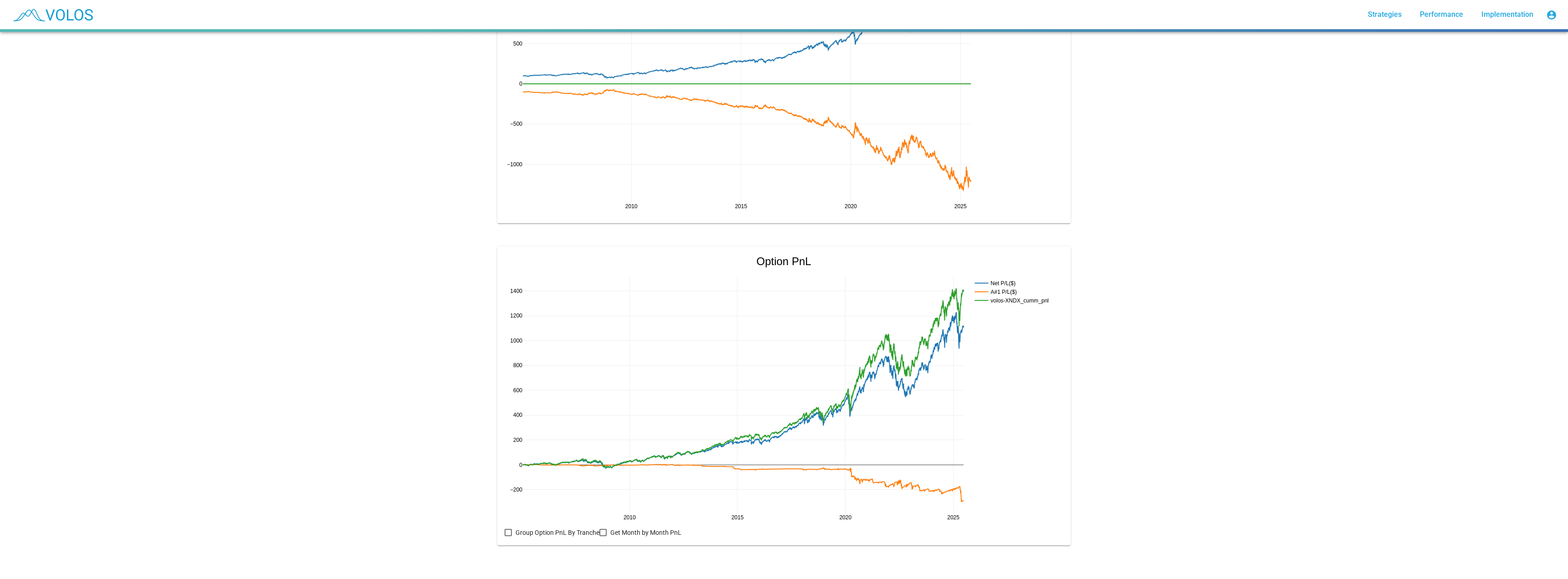
click at [600, 529] on div at bounding box center [603, 532] width 7 height 7
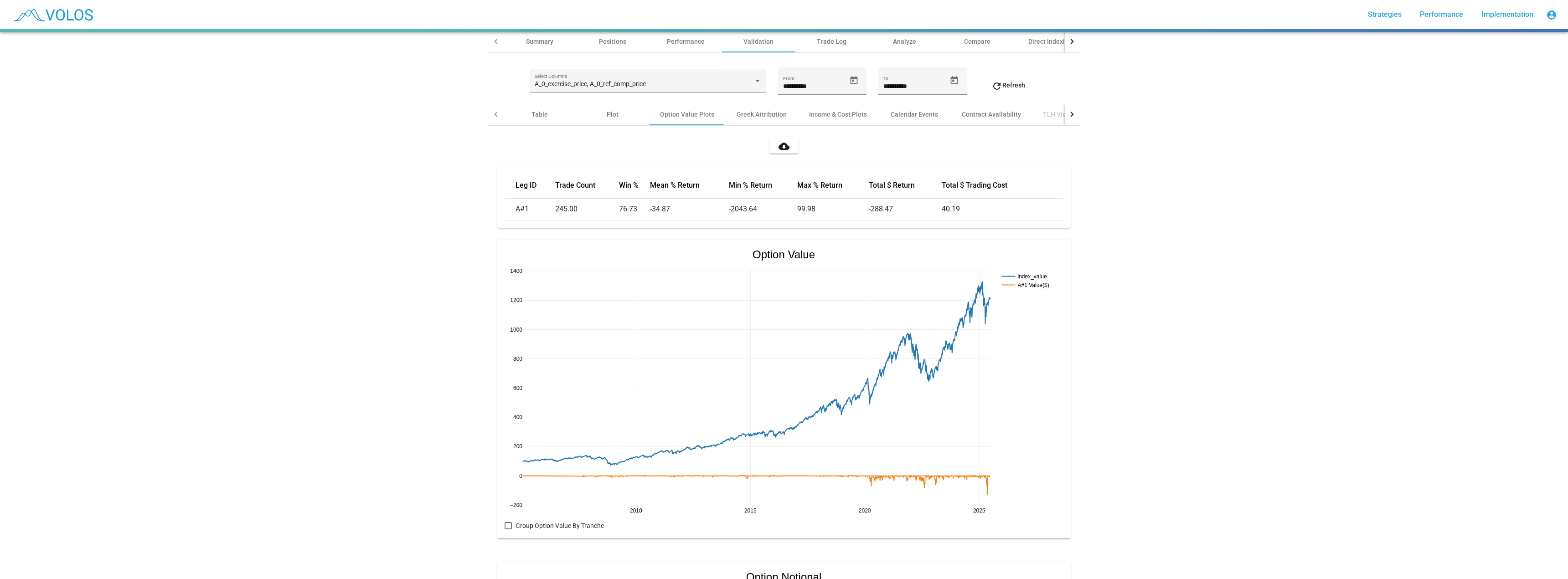
scroll to position [0, 0]
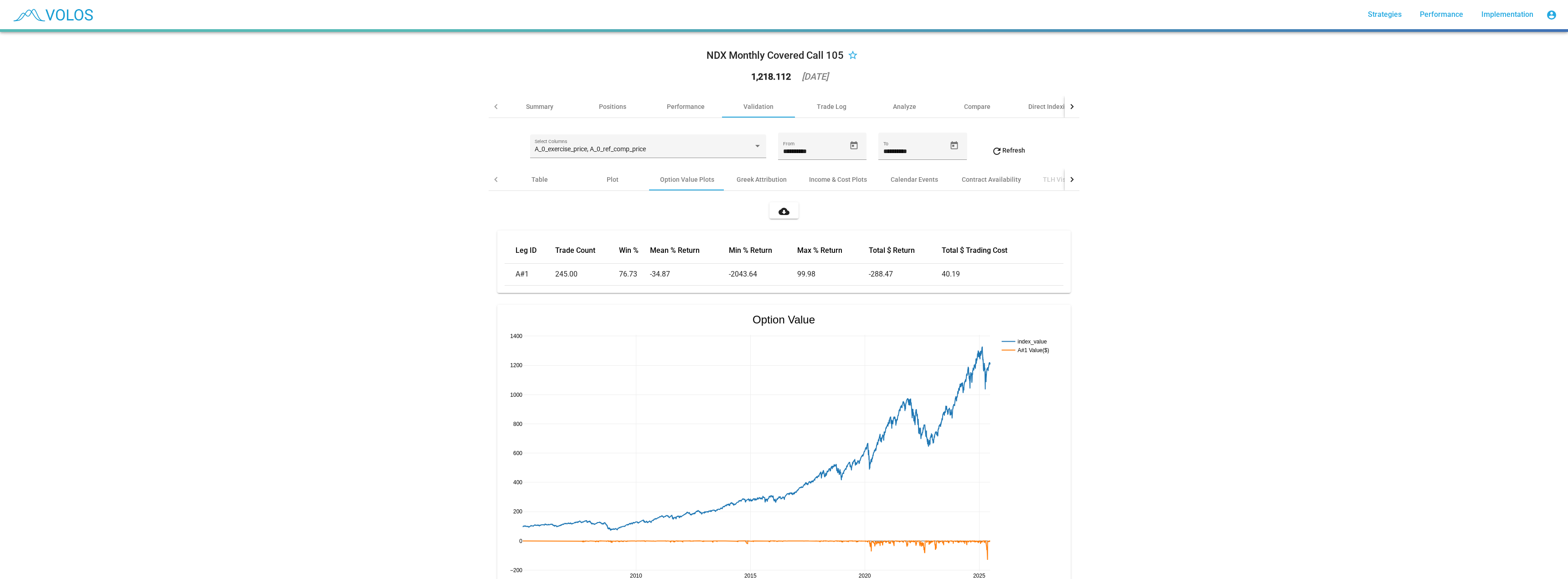
click at [779, 213] on mat-icon "cloud_download" at bounding box center [784, 211] width 11 height 11
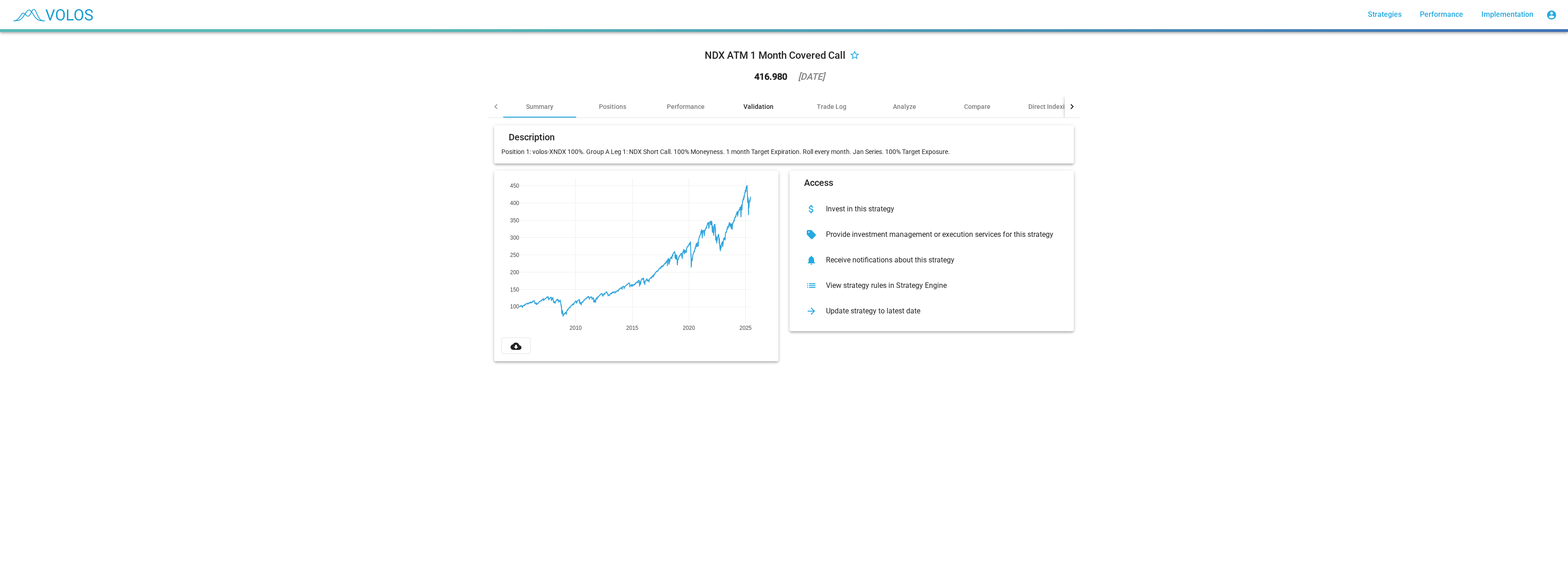
click at [756, 105] on div "Validation" at bounding box center [758, 106] width 30 height 9
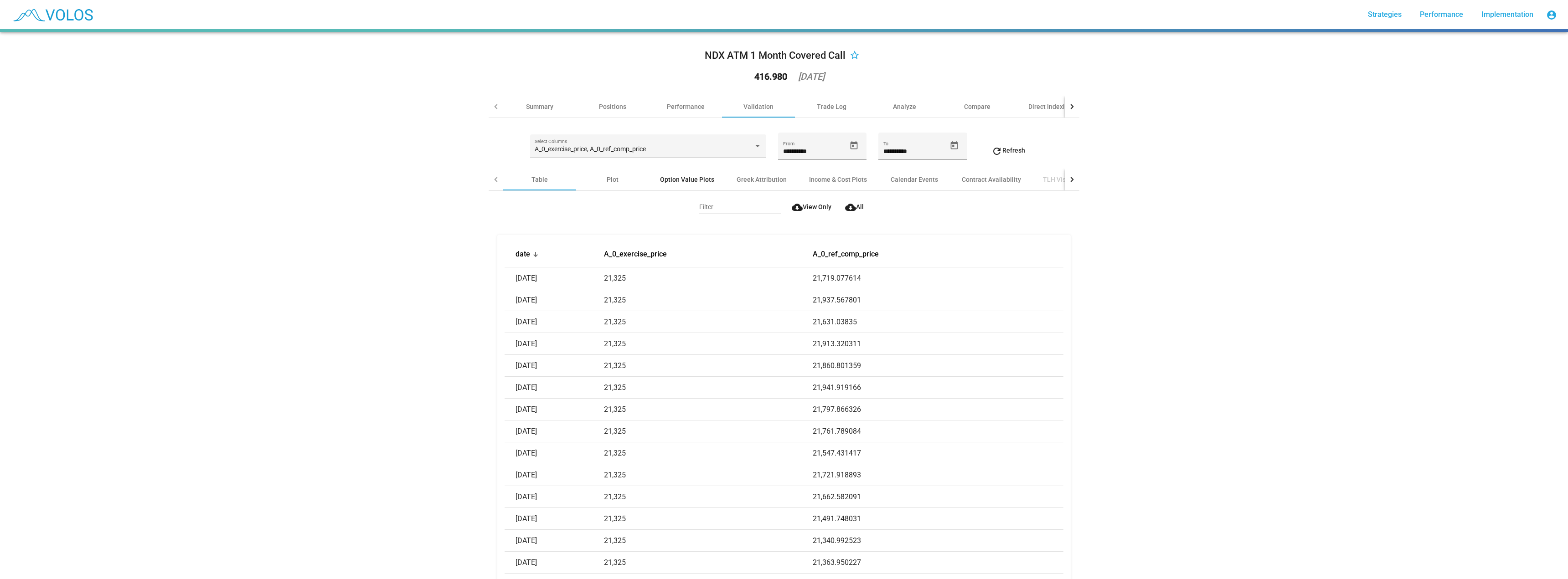
click at [680, 178] on div "Option Value Plots" at bounding box center [687, 179] width 54 height 9
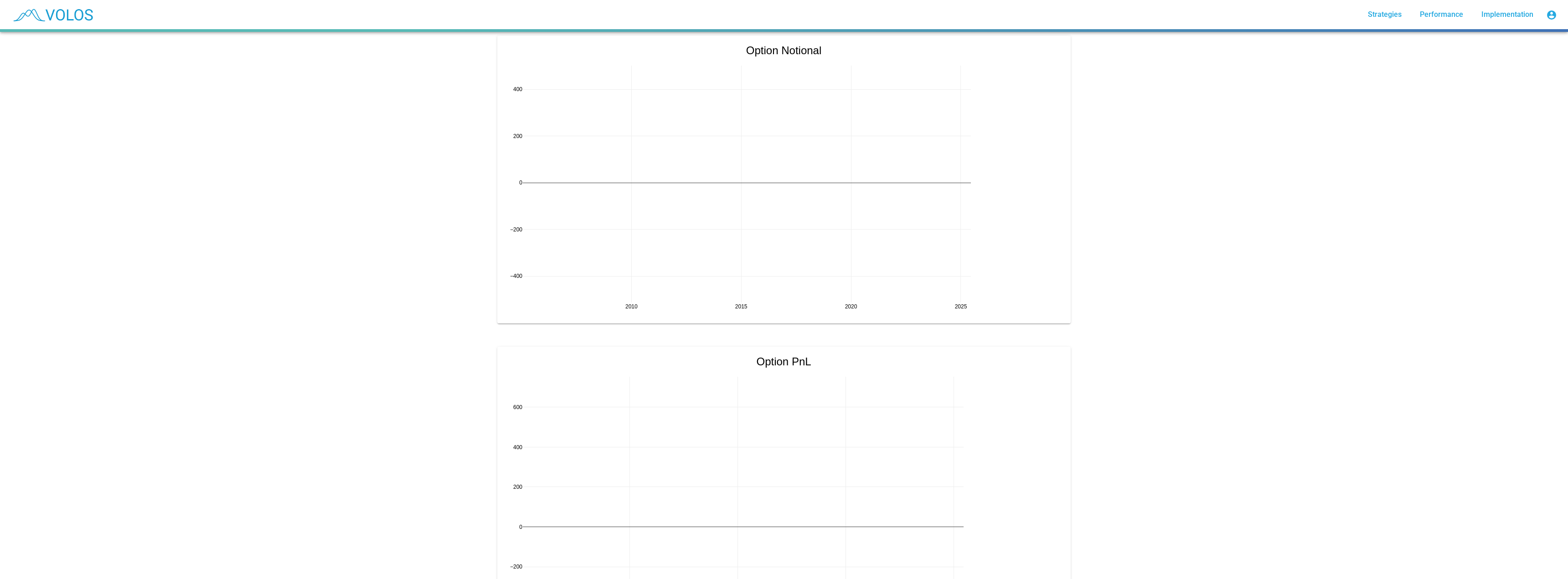
scroll to position [699, 0]
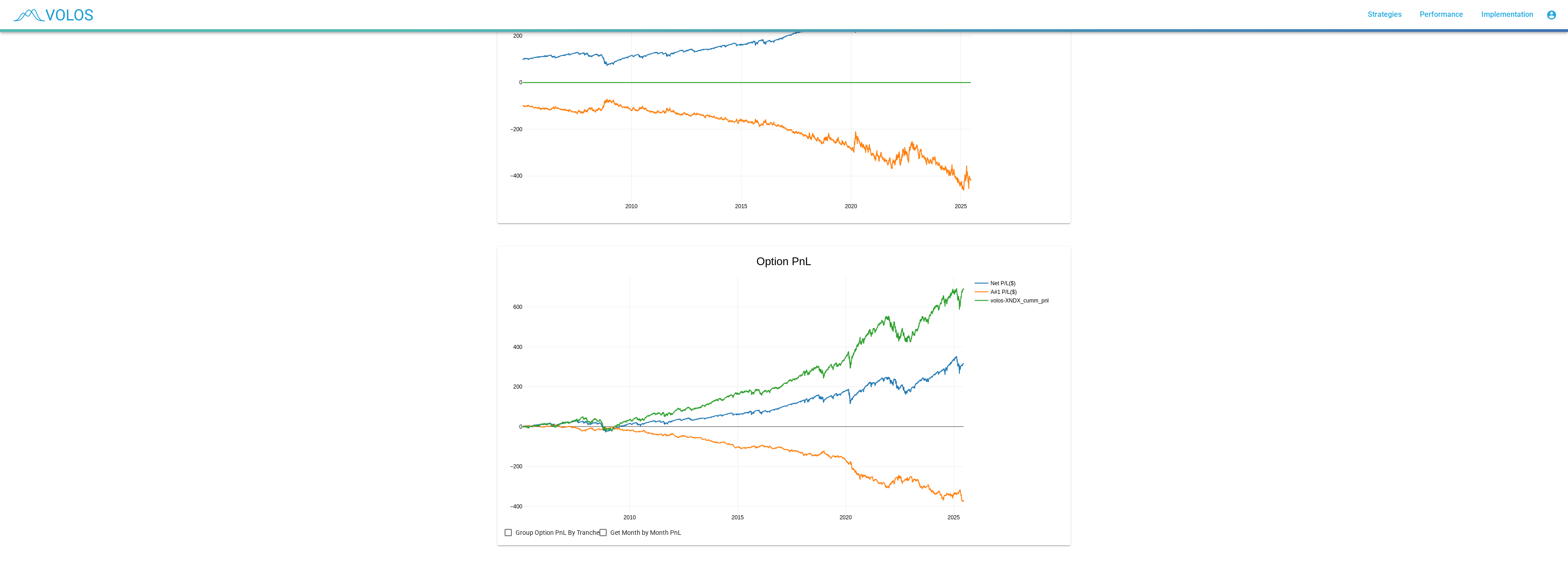
click at [600, 527] on label "Get Month by Month PnL" at bounding box center [640, 532] width 82 height 11
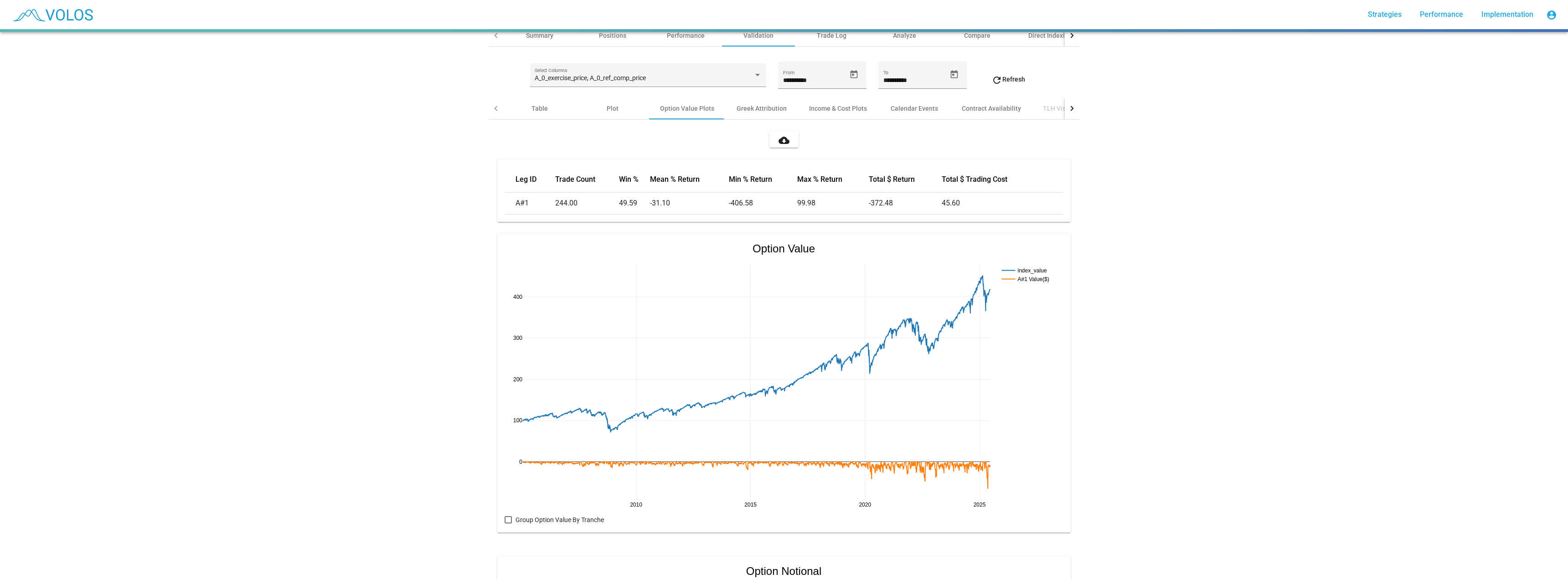
scroll to position [0, 0]
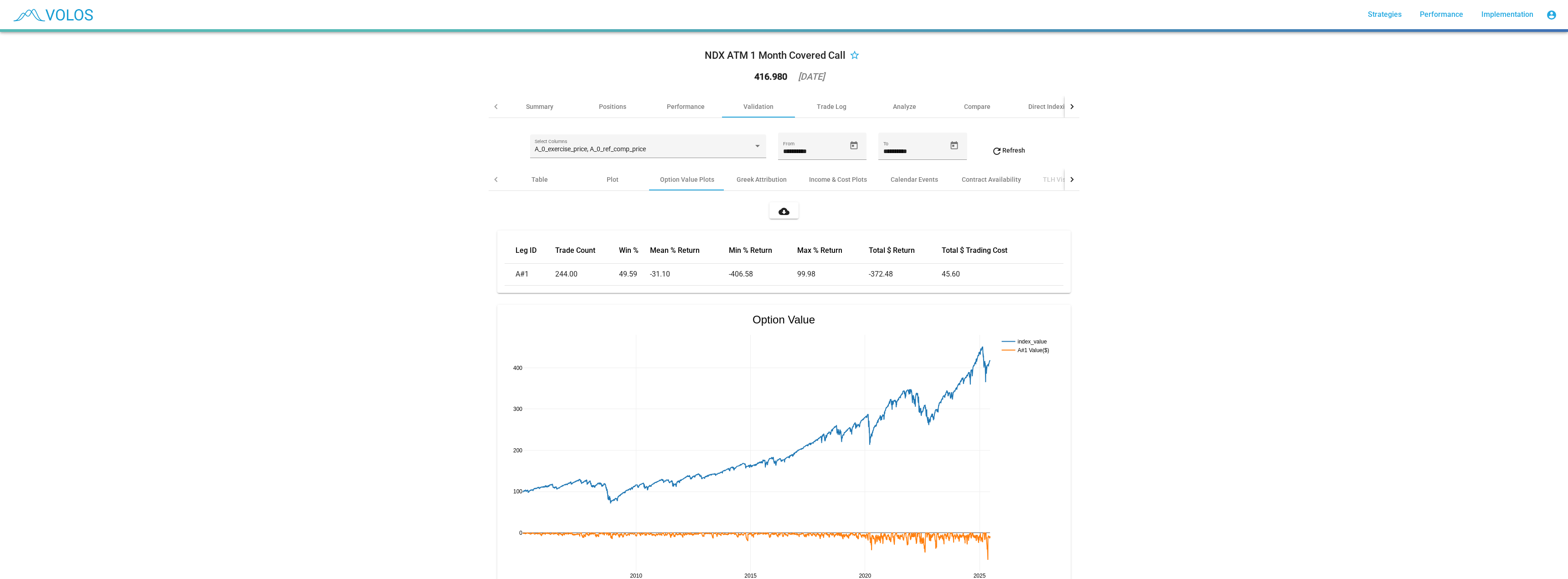
click at [779, 207] on mat-icon "cloud_download" at bounding box center [784, 211] width 11 height 11
